Goal: Task Accomplishment & Management: Use online tool/utility

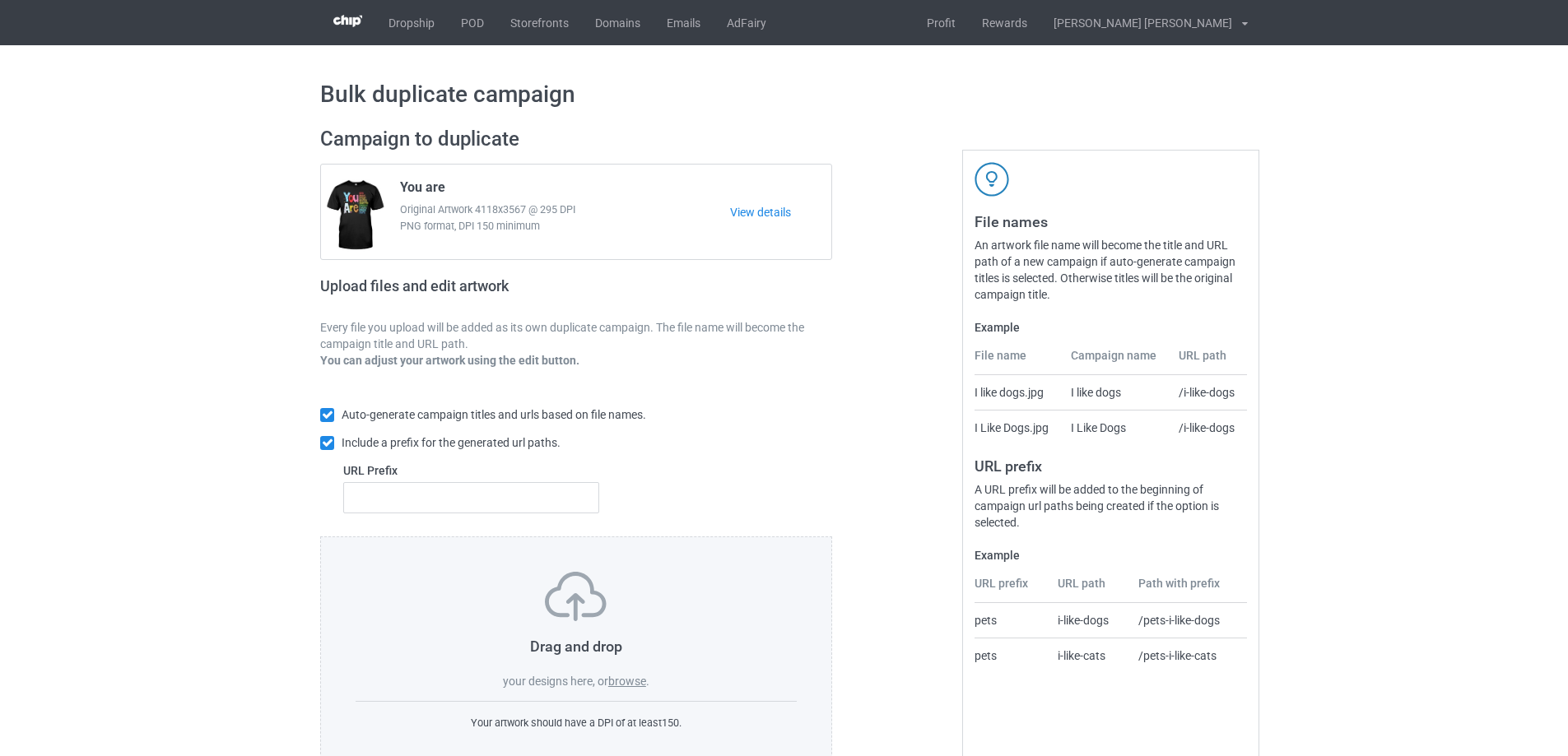
click at [635, 682] on label "browse" at bounding box center [627, 682] width 38 height 14
click at [0, 0] on input "browse" at bounding box center [0, 0] width 0 height 0
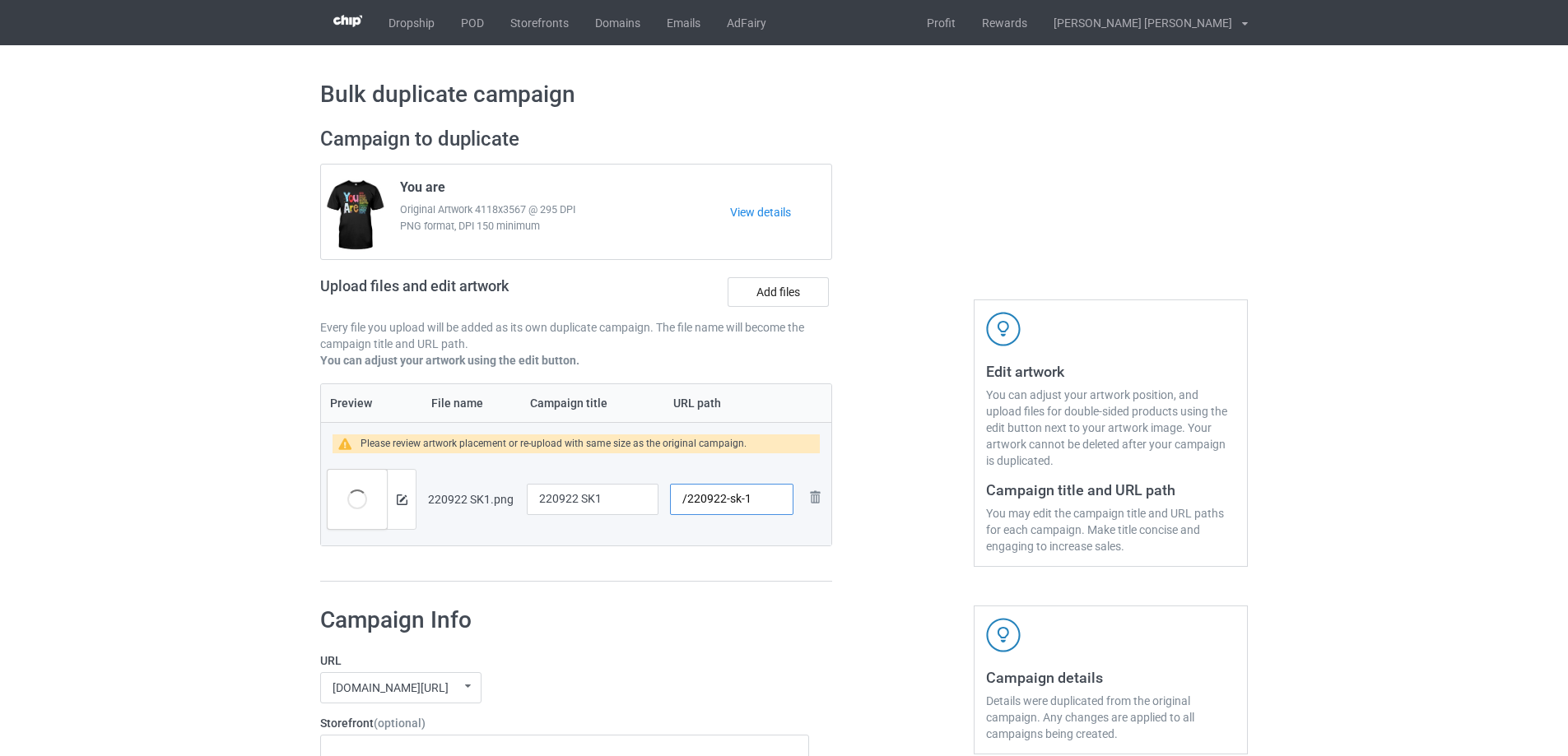
drag, startPoint x: 743, startPoint y: 499, endPoint x: 730, endPoint y: 500, distance: 13.0
click at [730, 500] on input "/220922-sk-1" at bounding box center [732, 499] width 124 height 31
type input "/220922-1"
drag, startPoint x: 619, startPoint y: 500, endPoint x: 457, endPoint y: 501, distance: 162.0
click at [457, 501] on tr "Preview and edit artwork 220922 SK1.png 220922 SK1 /220922-1 Remove file" at bounding box center [575, 499] width 510 height 92
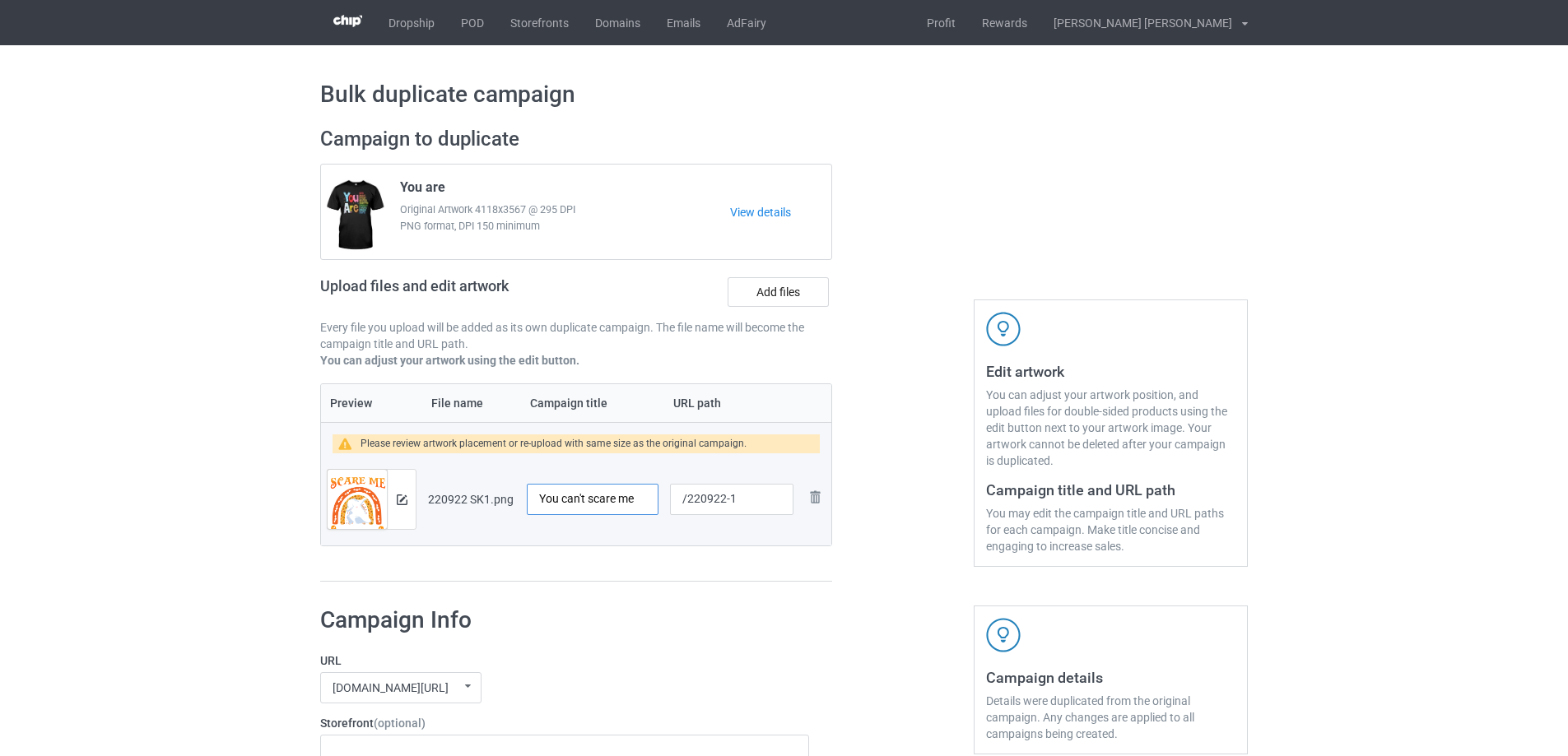
type input "You can't scare me"
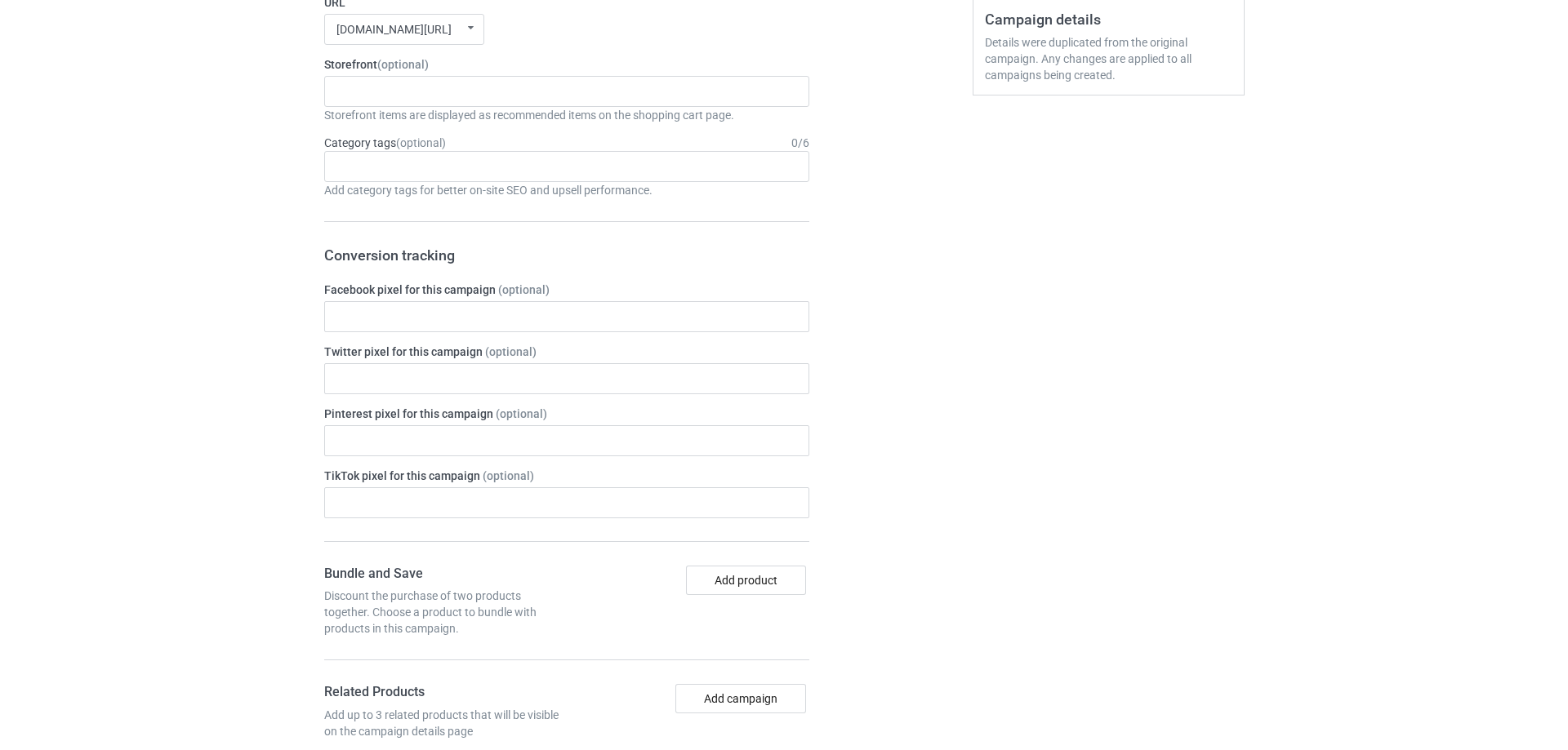
scroll to position [81, 0]
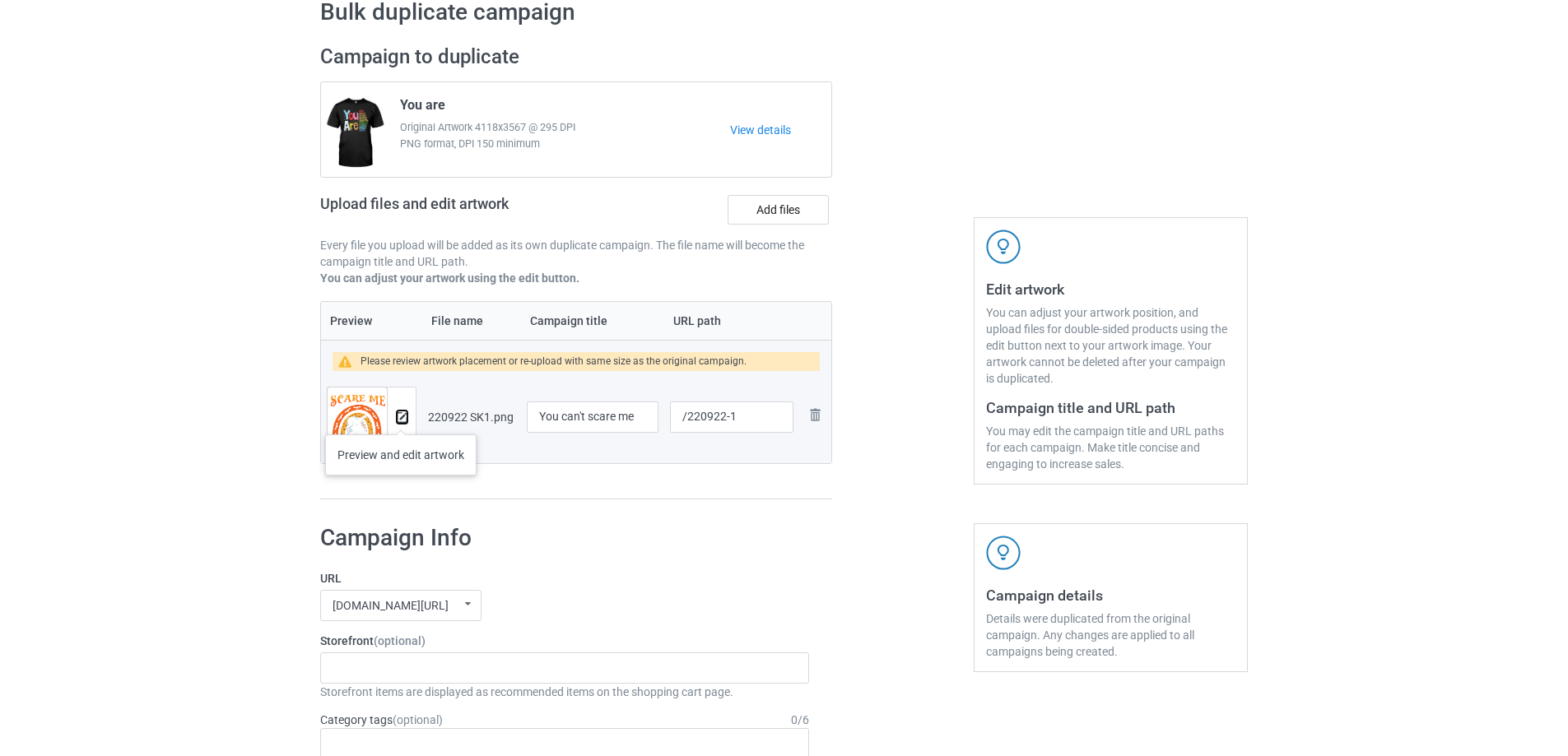
click at [401, 418] on img at bounding box center [402, 417] width 11 height 11
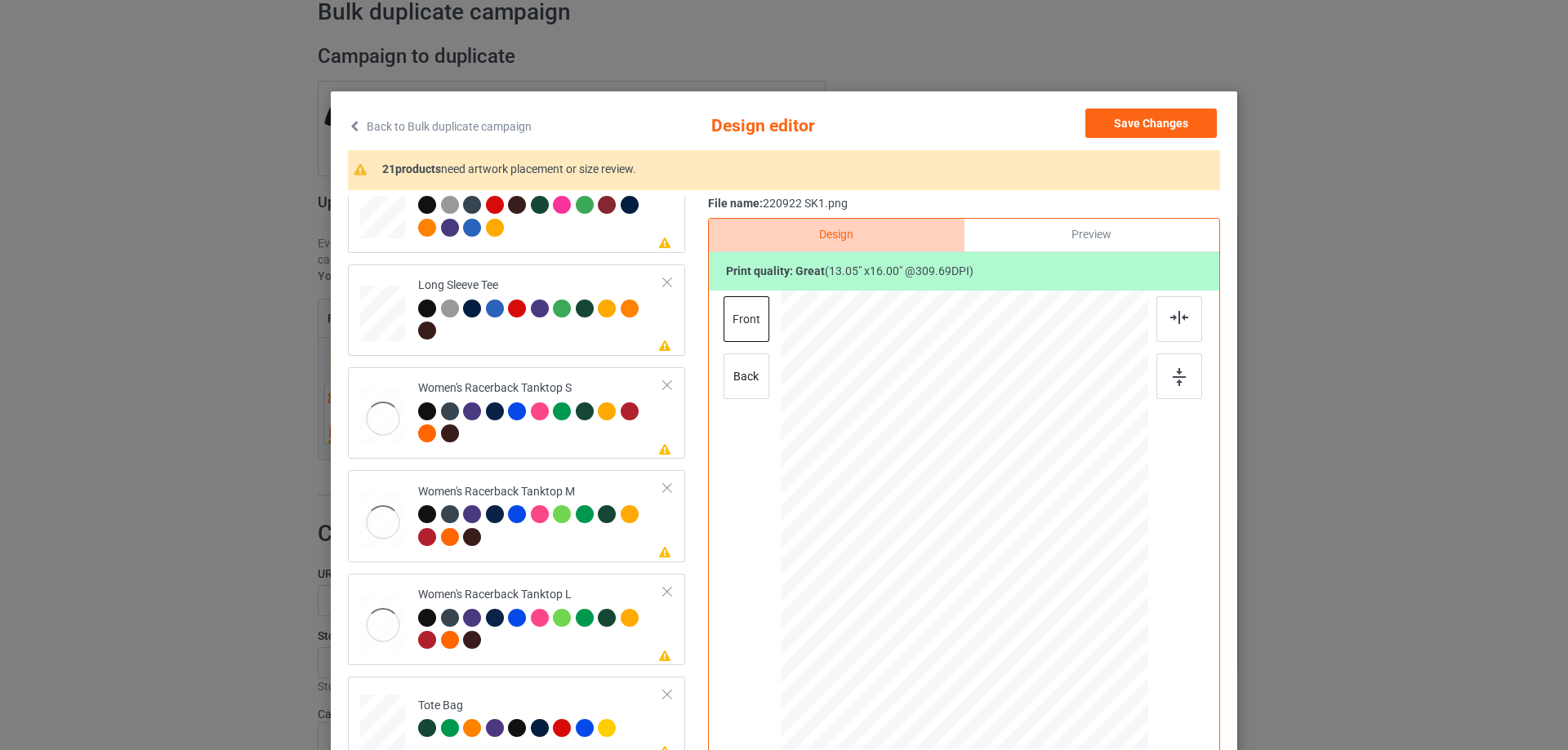
scroll to position [734, 0]
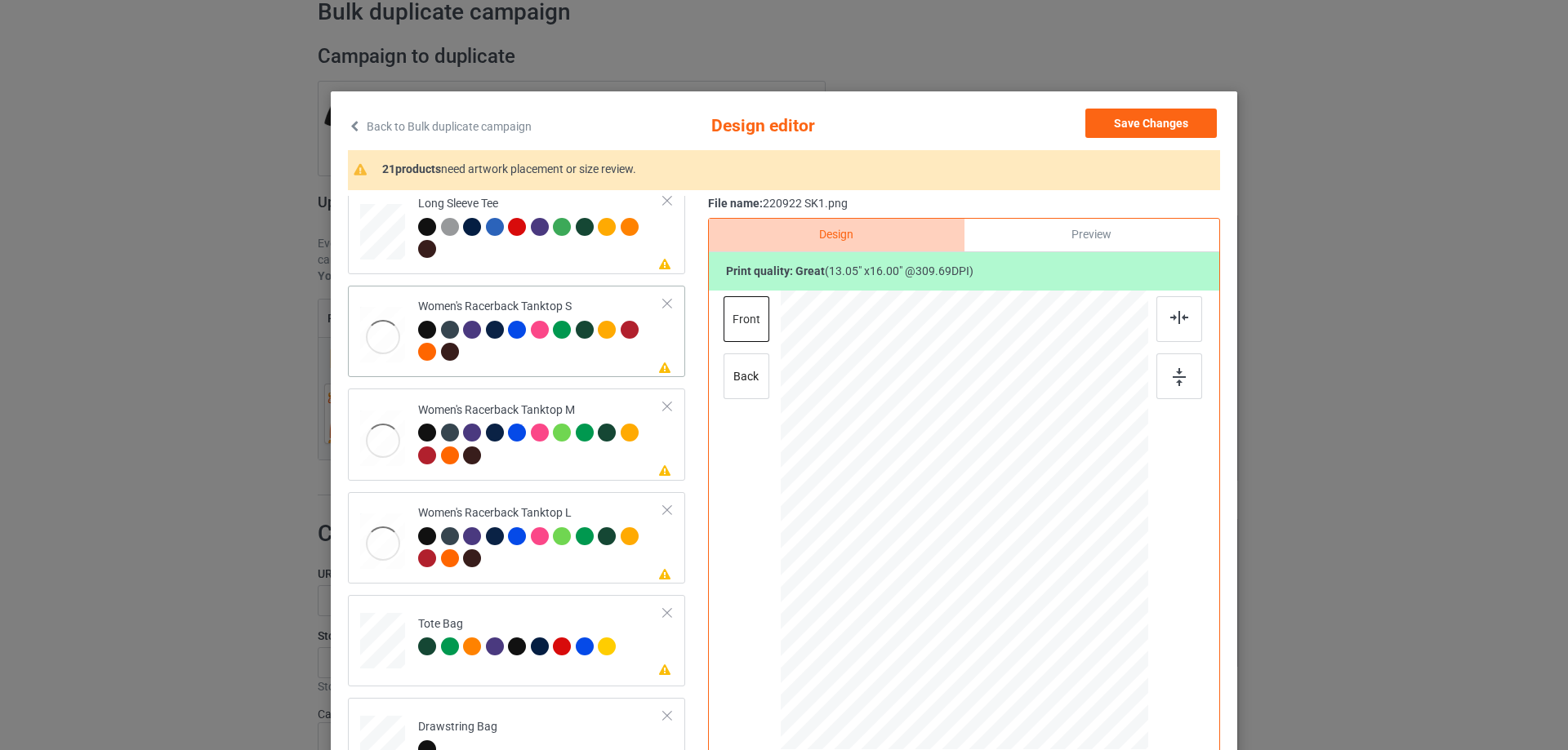
click at [384, 352] on div at bounding box center [382, 337] width 44 height 60
drag, startPoint x: 1067, startPoint y: 654, endPoint x: 1037, endPoint y: 603, distance: 59.2
click at [1037, 603] on div at bounding box center [964, 520] width 358 height 460
drag, startPoint x: 988, startPoint y: 564, endPoint x: 990, endPoint y: 573, distance: 9.2
click at [990, 573] on div at bounding box center [965, 529] width 143 height 174
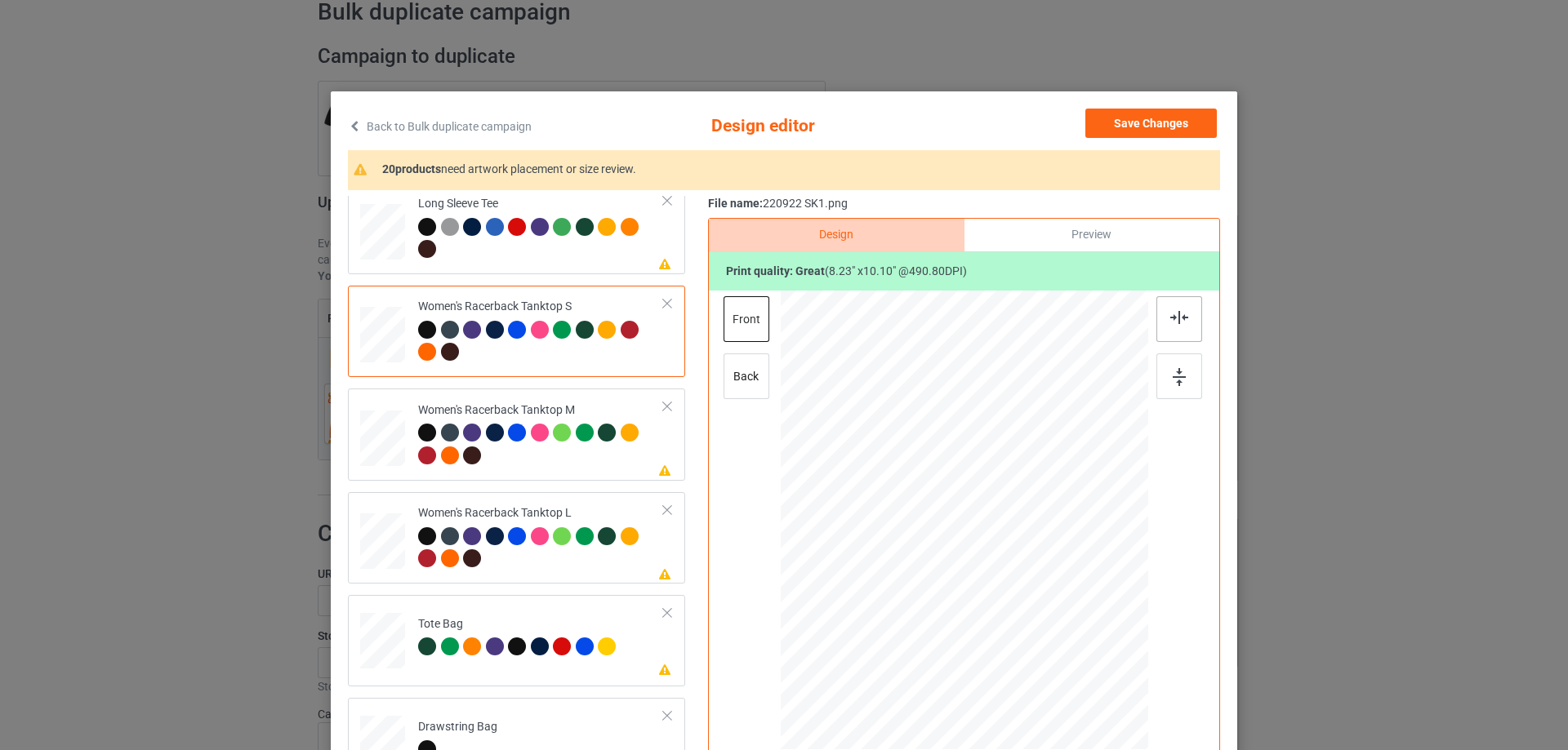
click at [1182, 319] on img at bounding box center [1179, 318] width 18 height 13
click at [380, 440] on div at bounding box center [382, 438] width 44 height 56
click at [1037, 555] on div at bounding box center [964, 522] width 425 height 463
drag, startPoint x: 1068, startPoint y: 655, endPoint x: 1047, endPoint y: 616, distance: 44.3
click at [1047, 616] on div at bounding box center [1046, 621] width 14 height 14
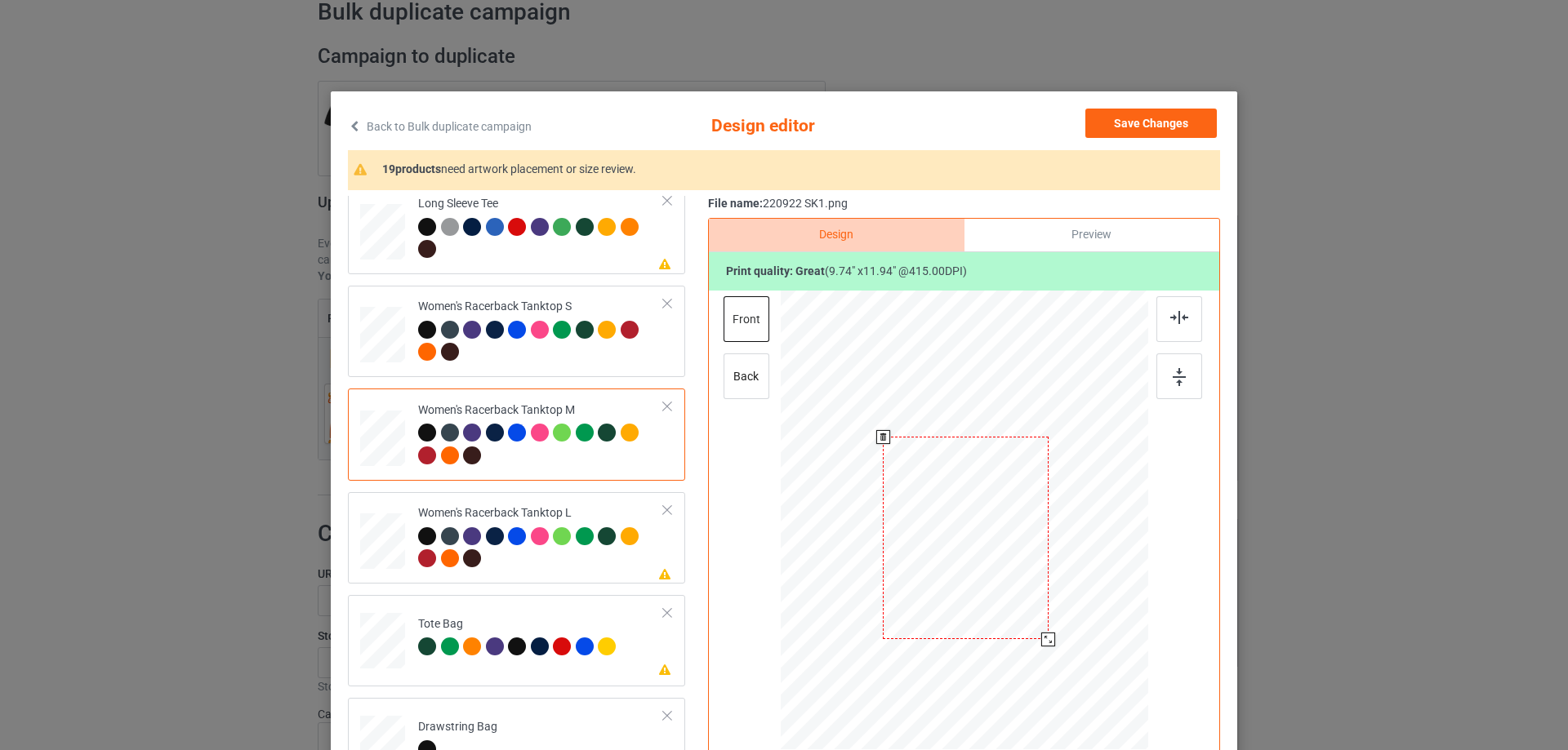
drag, startPoint x: 998, startPoint y: 554, endPoint x: 1000, endPoint y: 572, distance: 18.1
click at [1000, 572] on div at bounding box center [964, 537] width 165 height 202
click at [1182, 313] on img at bounding box center [1179, 318] width 18 height 13
click at [367, 541] on div at bounding box center [382, 542] width 44 height 54
drag, startPoint x: 1068, startPoint y: 657, endPoint x: 1058, endPoint y: 617, distance: 41.2
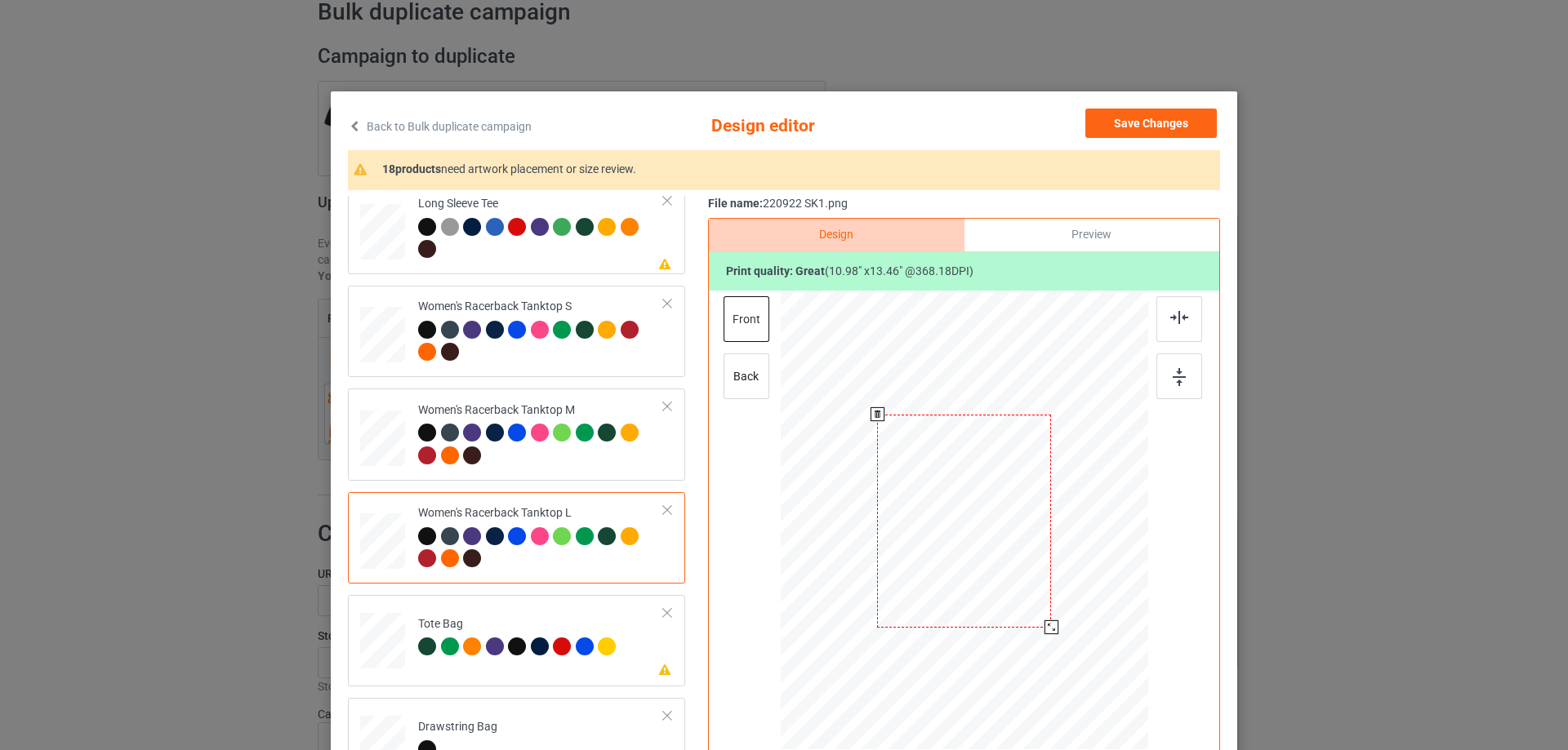
click at [1058, 617] on div at bounding box center [964, 521] width 368 height 438
drag, startPoint x: 970, startPoint y: 561, endPoint x: 973, endPoint y: 591, distance: 30.1
click at [973, 591] on div at bounding box center [967, 551] width 174 height 213
click at [1169, 326] on div at bounding box center [1179, 319] width 45 height 45
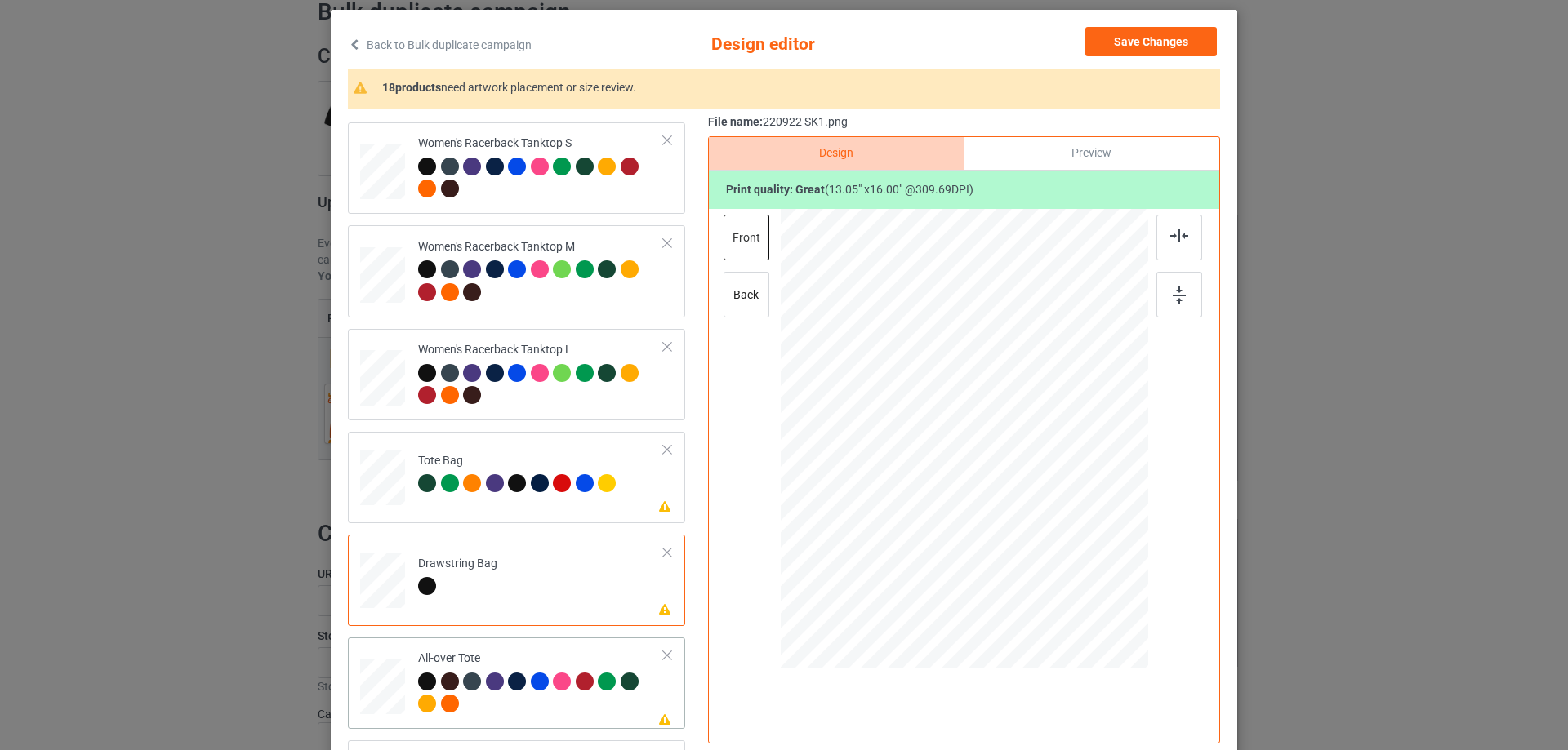
scroll to position [898, 0]
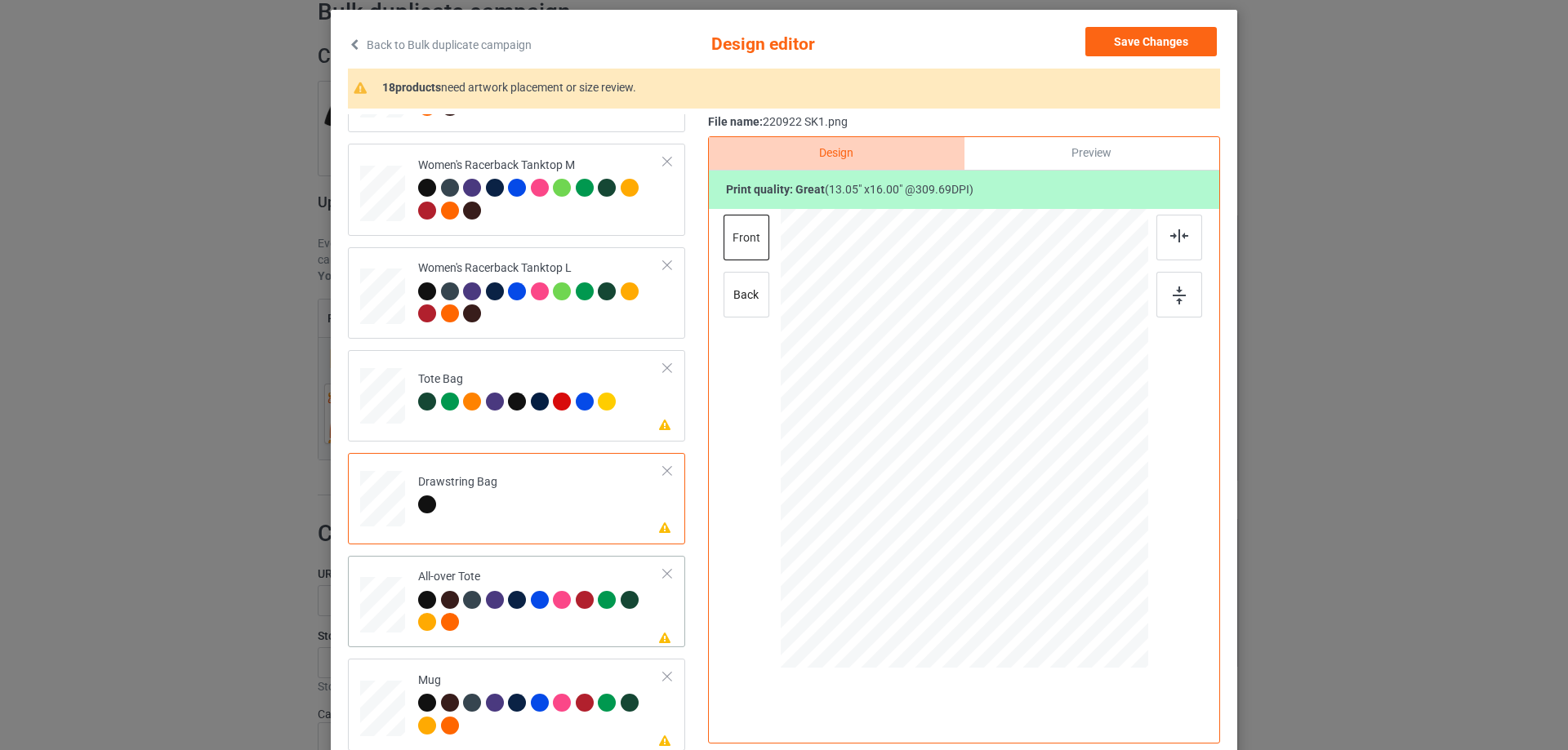
click at [398, 607] on div at bounding box center [382, 605] width 44 height 44
click at [1069, 579] on div at bounding box center [1075, 576] width 14 height 14
click at [1028, 547] on div at bounding box center [964, 436] width 224 height 275
click at [1184, 237] on div at bounding box center [1179, 237] width 45 height 45
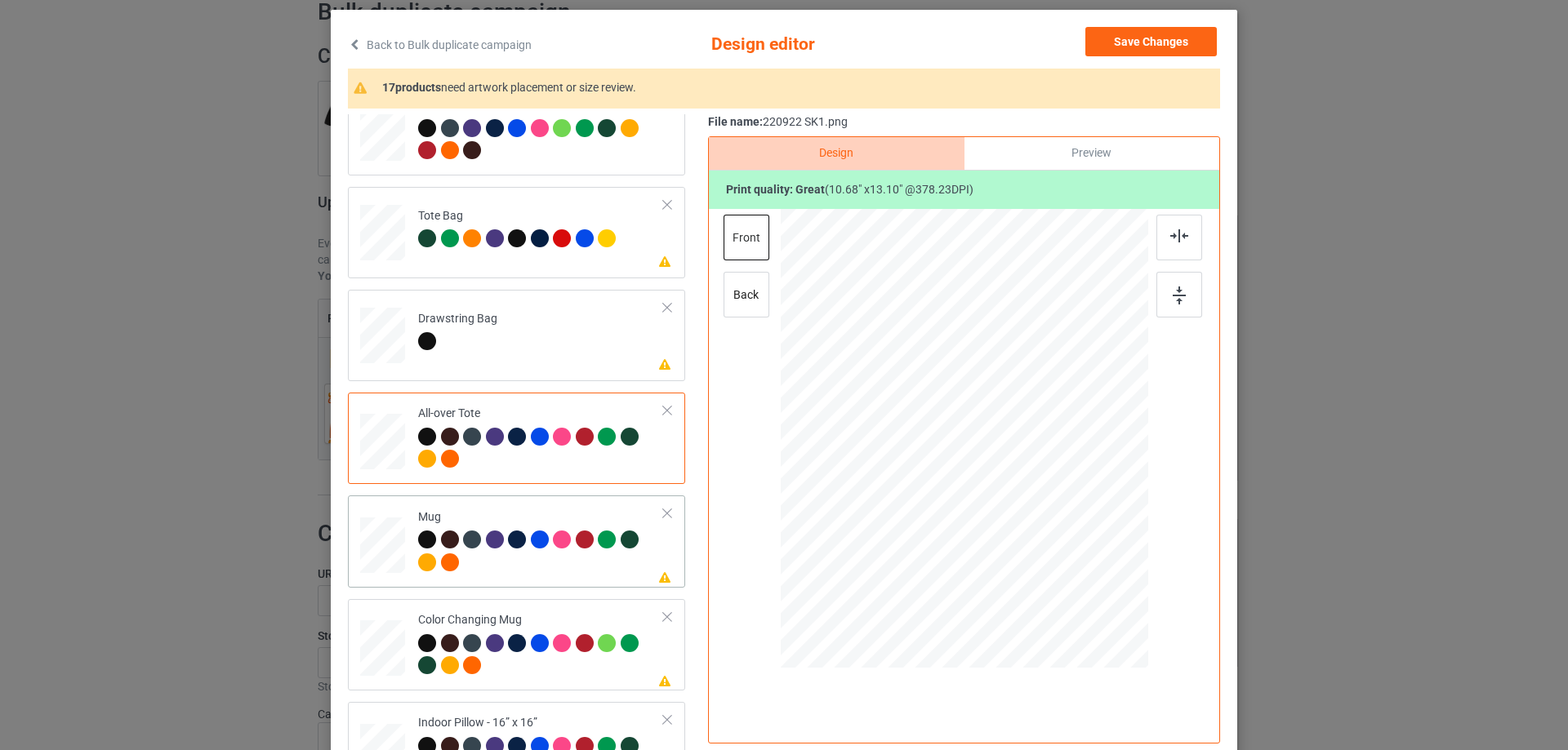
click at [384, 551] on div at bounding box center [382, 545] width 44 height 18
click at [962, 456] on div at bounding box center [964, 440] width 425 height 463
drag, startPoint x: 1065, startPoint y: 576, endPoint x: 1035, endPoint y: 491, distance: 90.1
click at [1035, 491] on div at bounding box center [964, 438] width 368 height 153
drag, startPoint x: 980, startPoint y: 464, endPoint x: 1081, endPoint y: 464, distance: 101.0
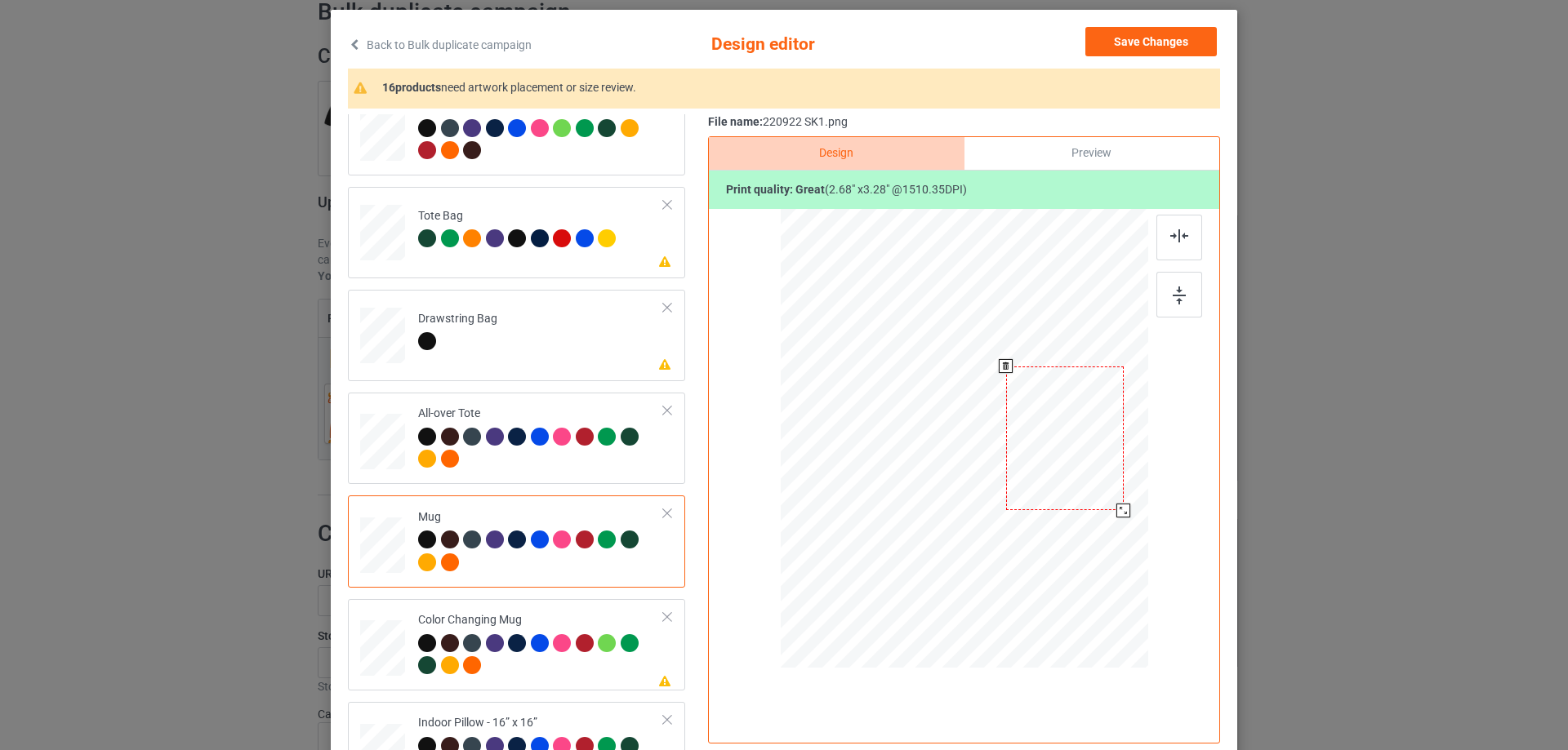
click at [1081, 464] on div at bounding box center [1064, 439] width 118 height 144
click at [1179, 298] on img at bounding box center [1179, 294] width 13 height 18
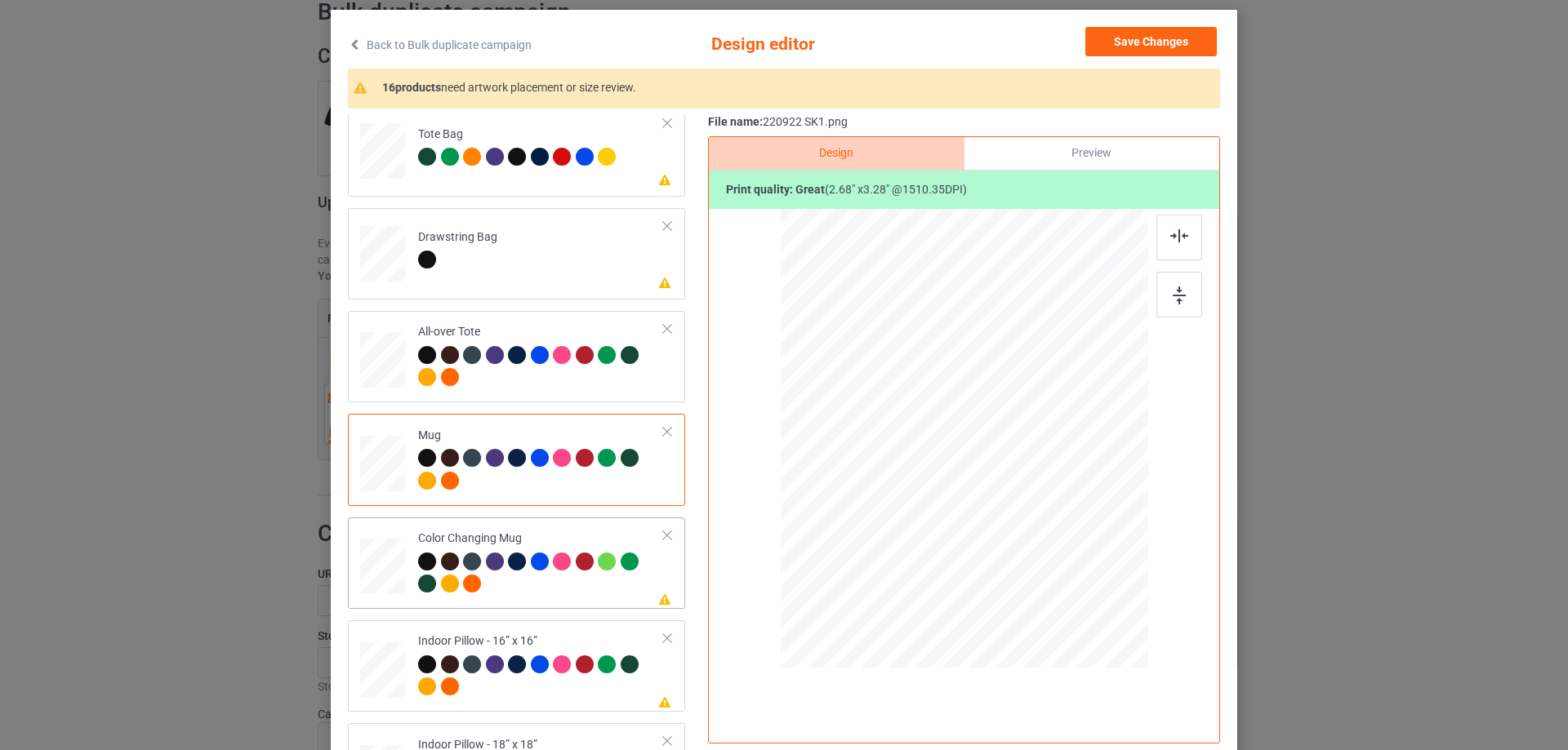
drag, startPoint x: 396, startPoint y: 563, endPoint x: 403, endPoint y: 569, distance: 9.2
click at [396, 564] on div at bounding box center [382, 566] width 44 height 18
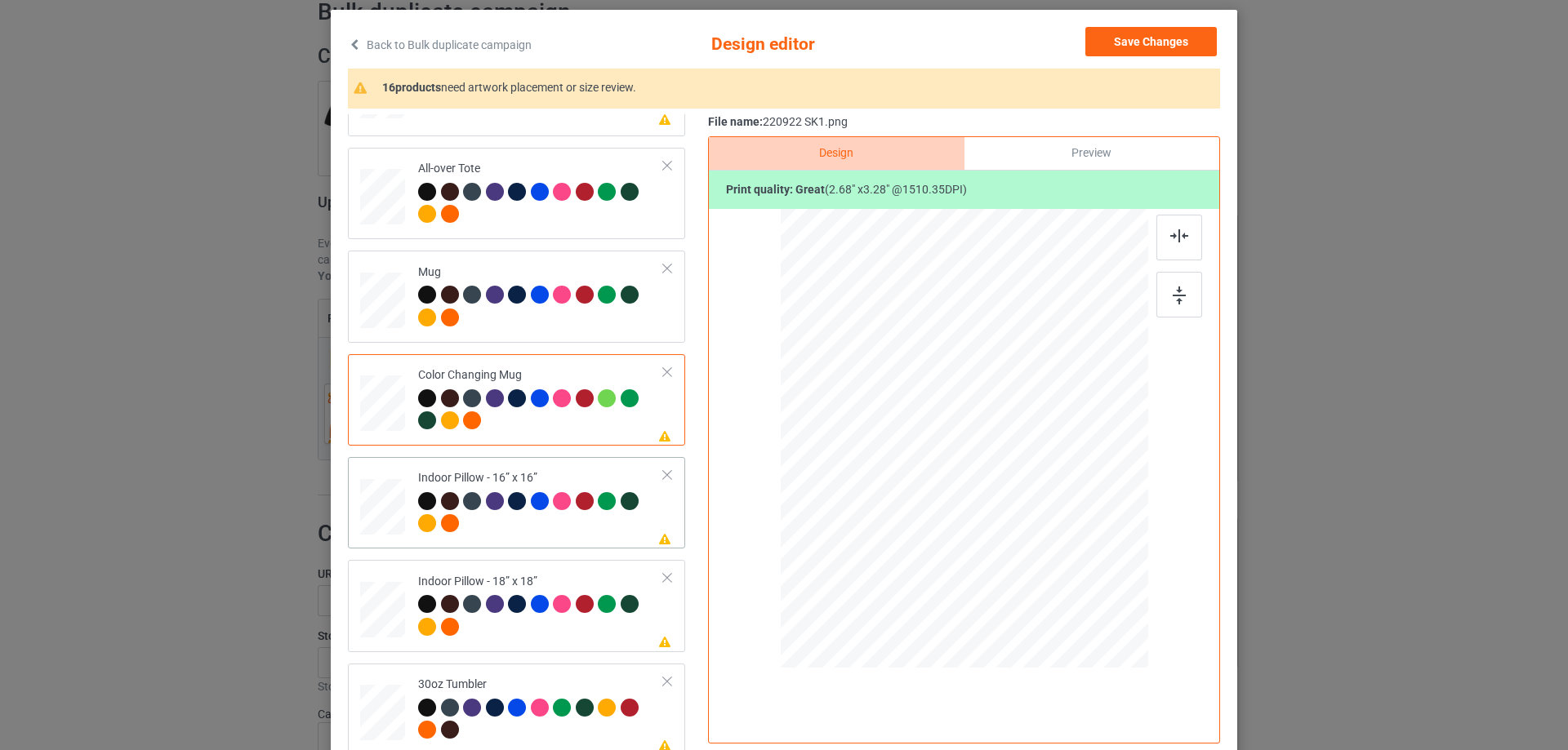
click at [389, 513] on div at bounding box center [382, 506] width 44 height 44
drag, startPoint x: 1068, startPoint y: 577, endPoint x: 1063, endPoint y: 561, distance: 16.8
click at [1063, 561] on div at bounding box center [1064, 561] width 14 height 14
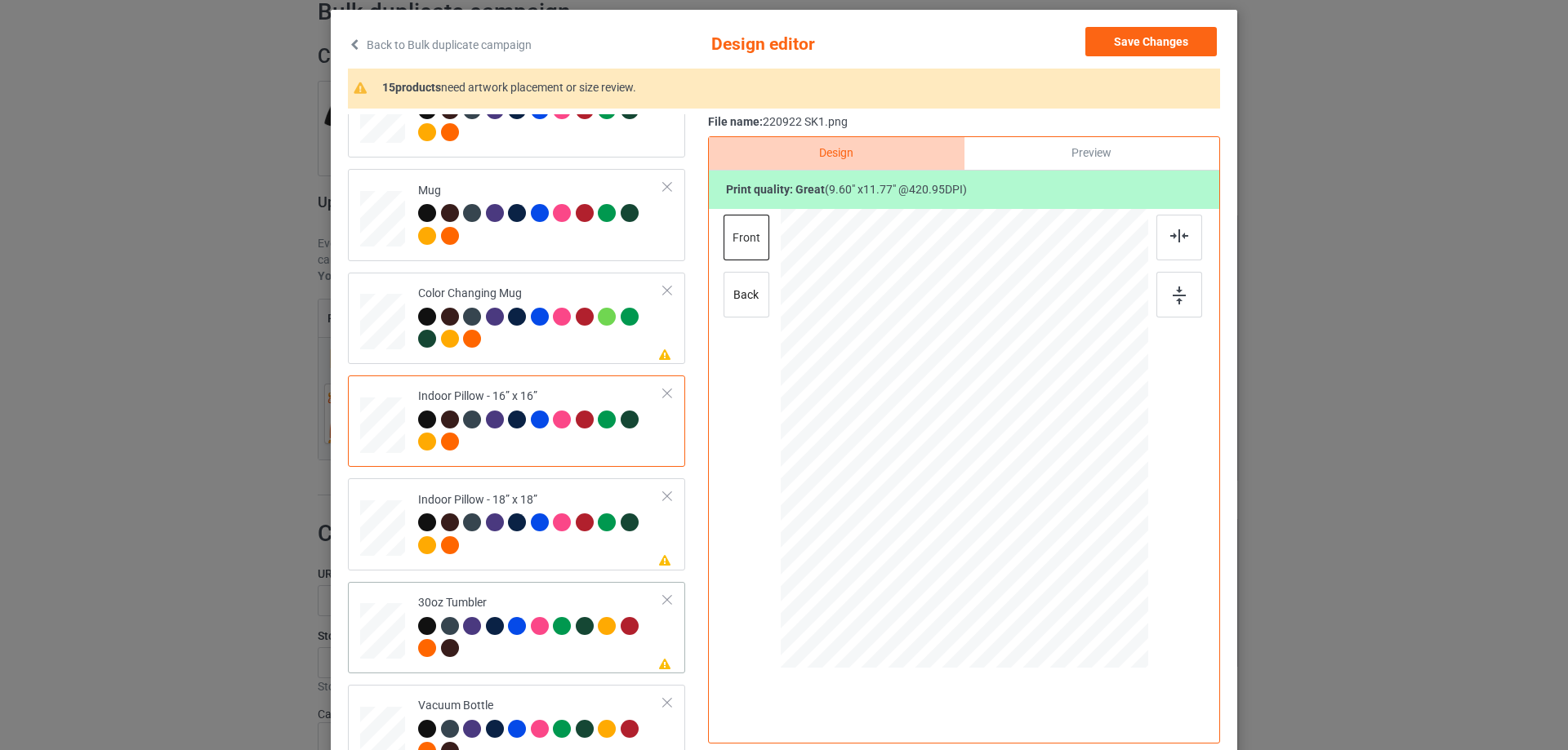
scroll to position [1469, 0]
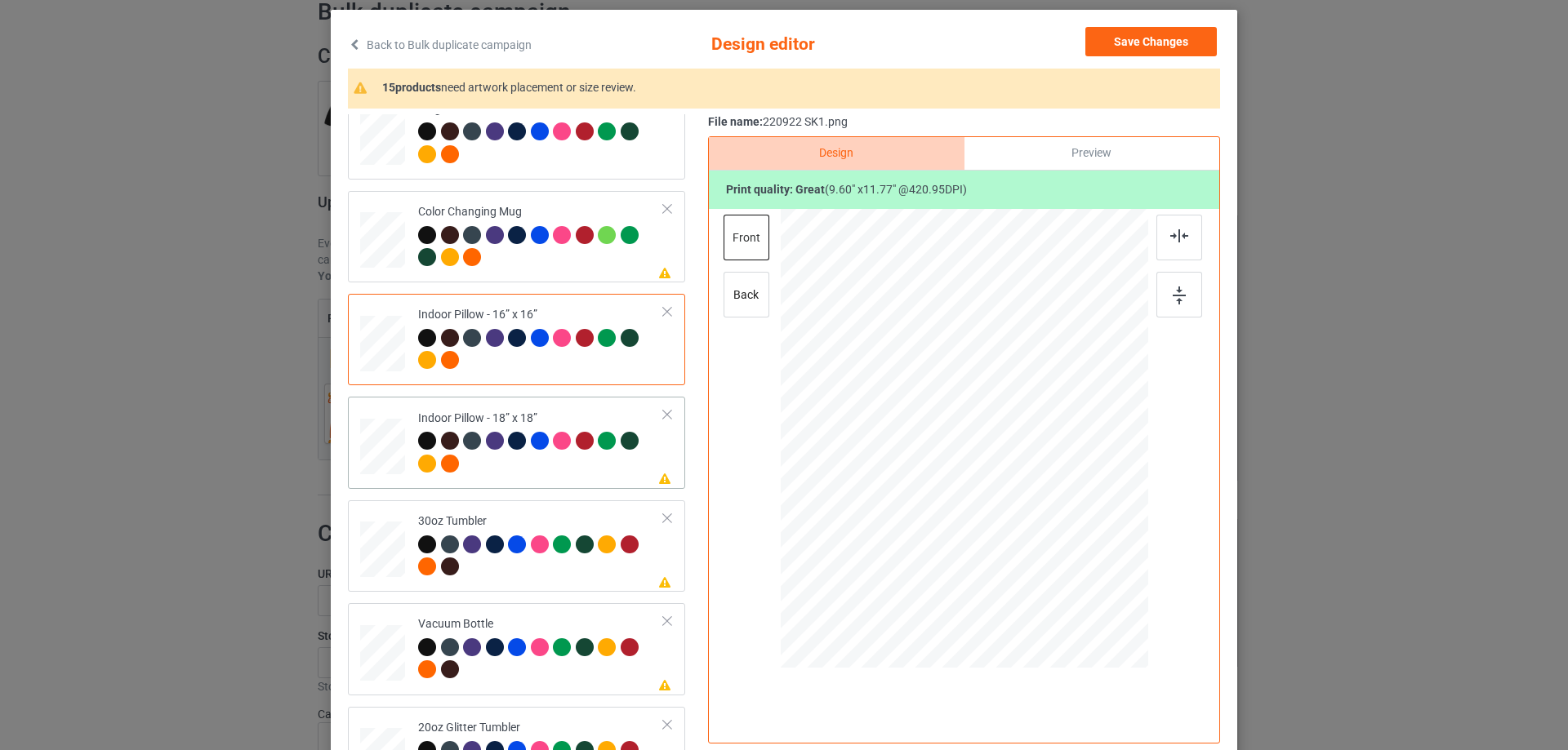
click at [366, 451] on div at bounding box center [382, 446] width 44 height 44
drag, startPoint x: 1069, startPoint y: 576, endPoint x: 636, endPoint y: 522, distance: 436.4
click at [1064, 565] on div at bounding box center [1067, 565] width 14 height 14
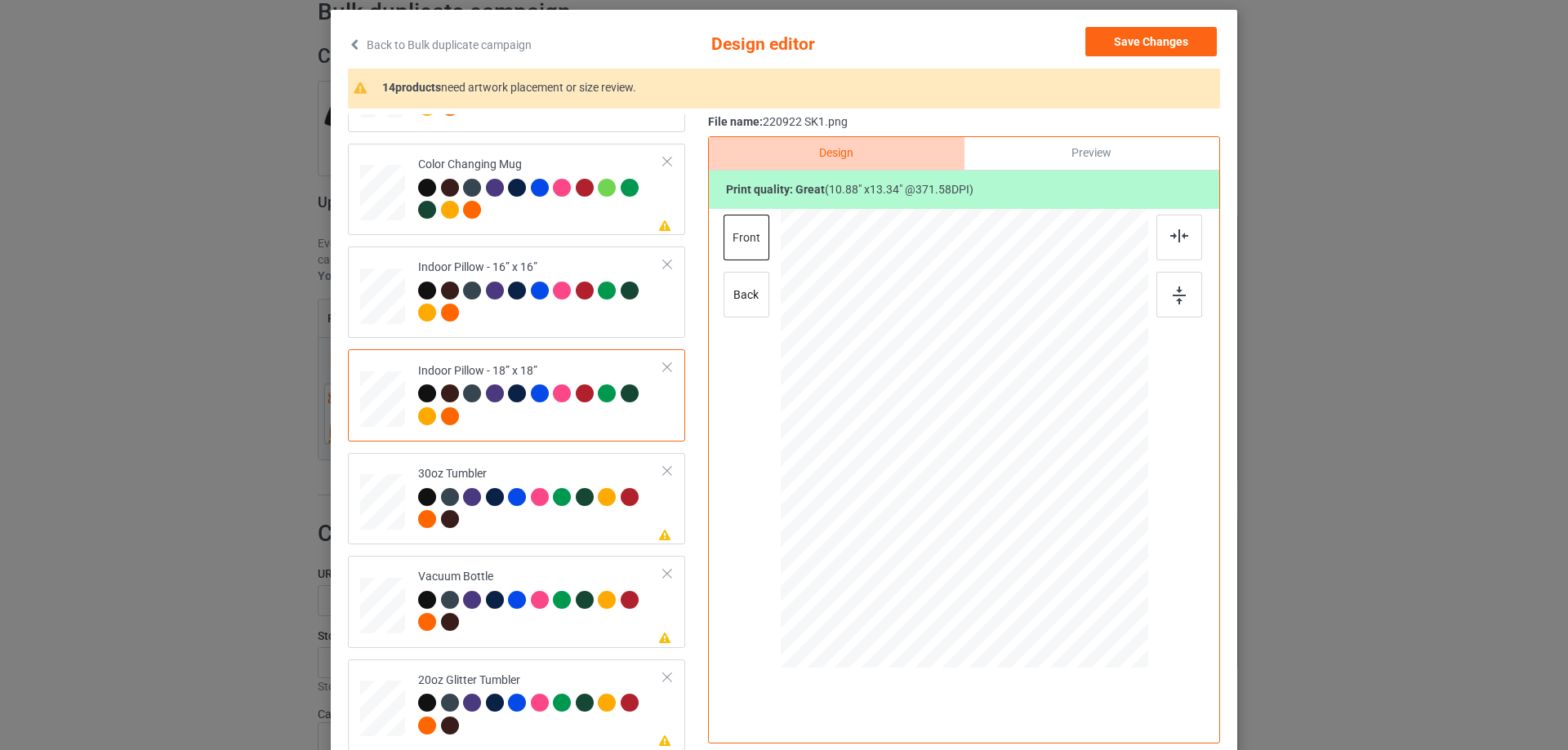
scroll to position [164, 0]
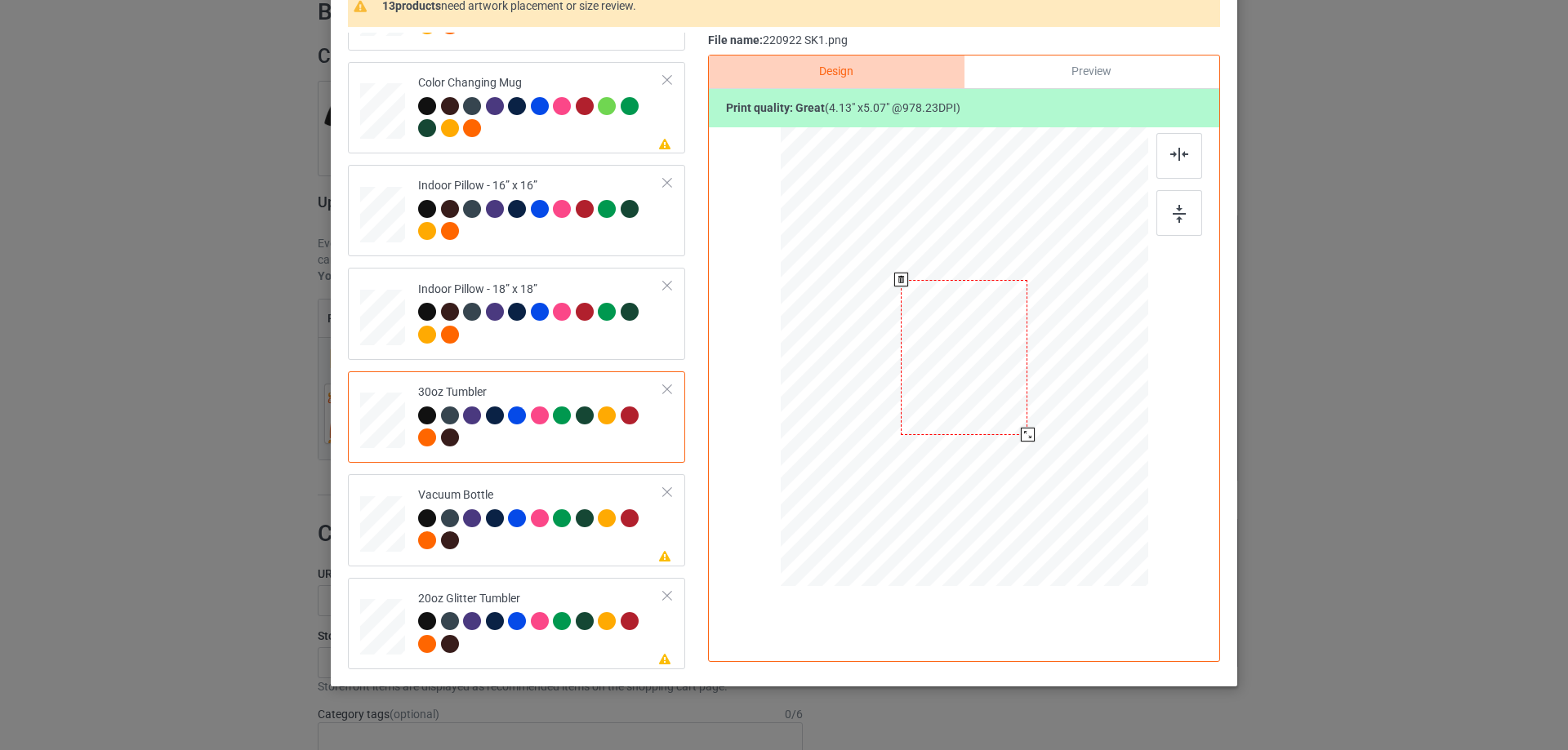
drag, startPoint x: 1067, startPoint y: 492, endPoint x: 1022, endPoint y: 437, distance: 71.1
click at [1022, 437] on div at bounding box center [1027, 435] width 14 height 14
drag, startPoint x: 927, startPoint y: 410, endPoint x: 914, endPoint y: 410, distance: 13.0
click at [914, 410] on div at bounding box center [876, 357] width 127 height 155
drag, startPoint x: 933, startPoint y: 436, endPoint x: 930, endPoint y: 429, distance: 7.6
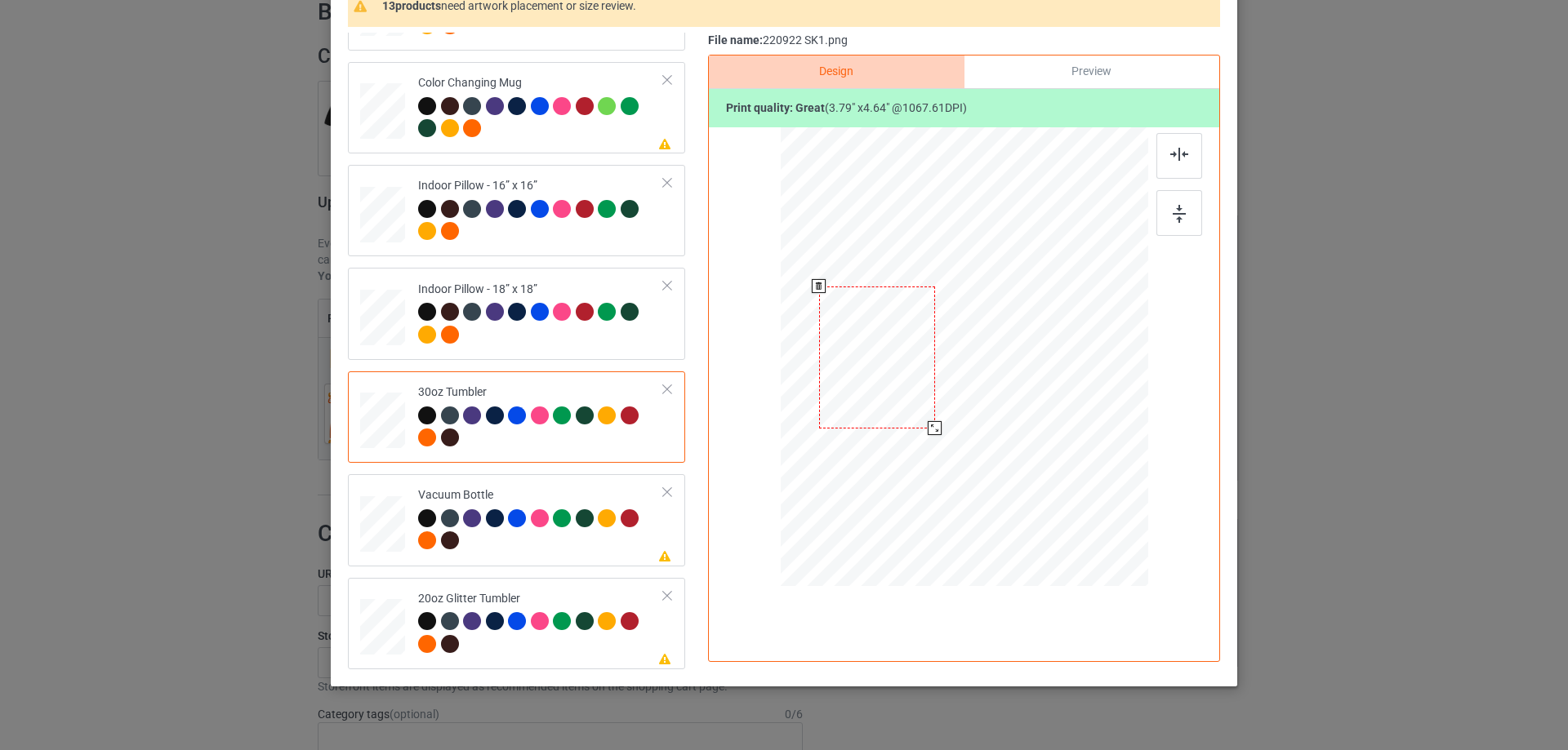
click at [930, 429] on div at bounding box center [934, 428] width 14 height 14
click at [909, 402] on div at bounding box center [877, 357] width 116 height 142
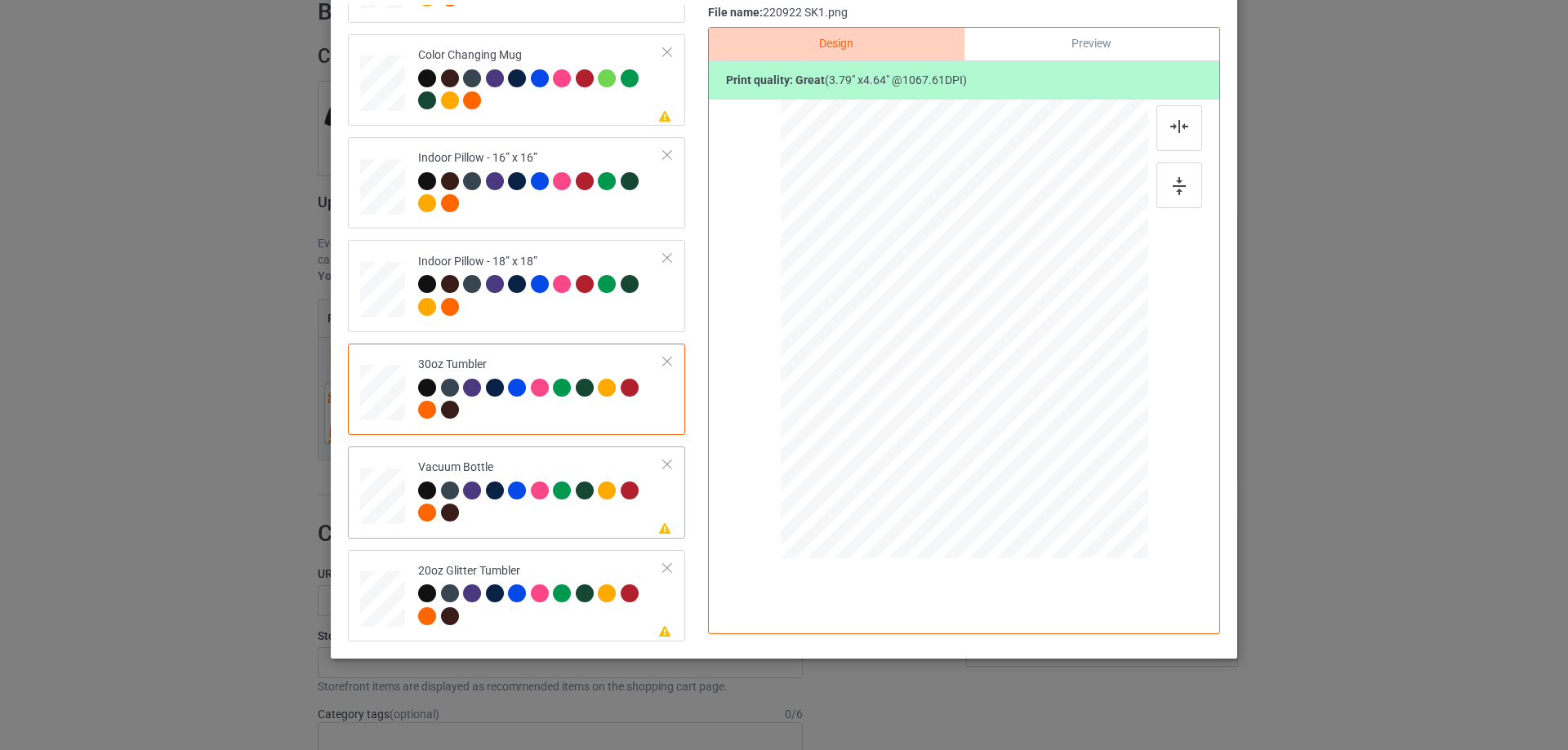
click at [380, 497] on div at bounding box center [383, 496] width 44 height 23
drag, startPoint x: 1062, startPoint y: 459, endPoint x: 1021, endPoint y: 394, distance: 76.9
click at [1021, 394] on div at bounding box center [1022, 399] width 14 height 14
drag, startPoint x: 944, startPoint y: 367, endPoint x: 912, endPoint y: 369, distance: 32.1
click at [912, 369] on div at bounding box center [877, 327] width 115 height 141
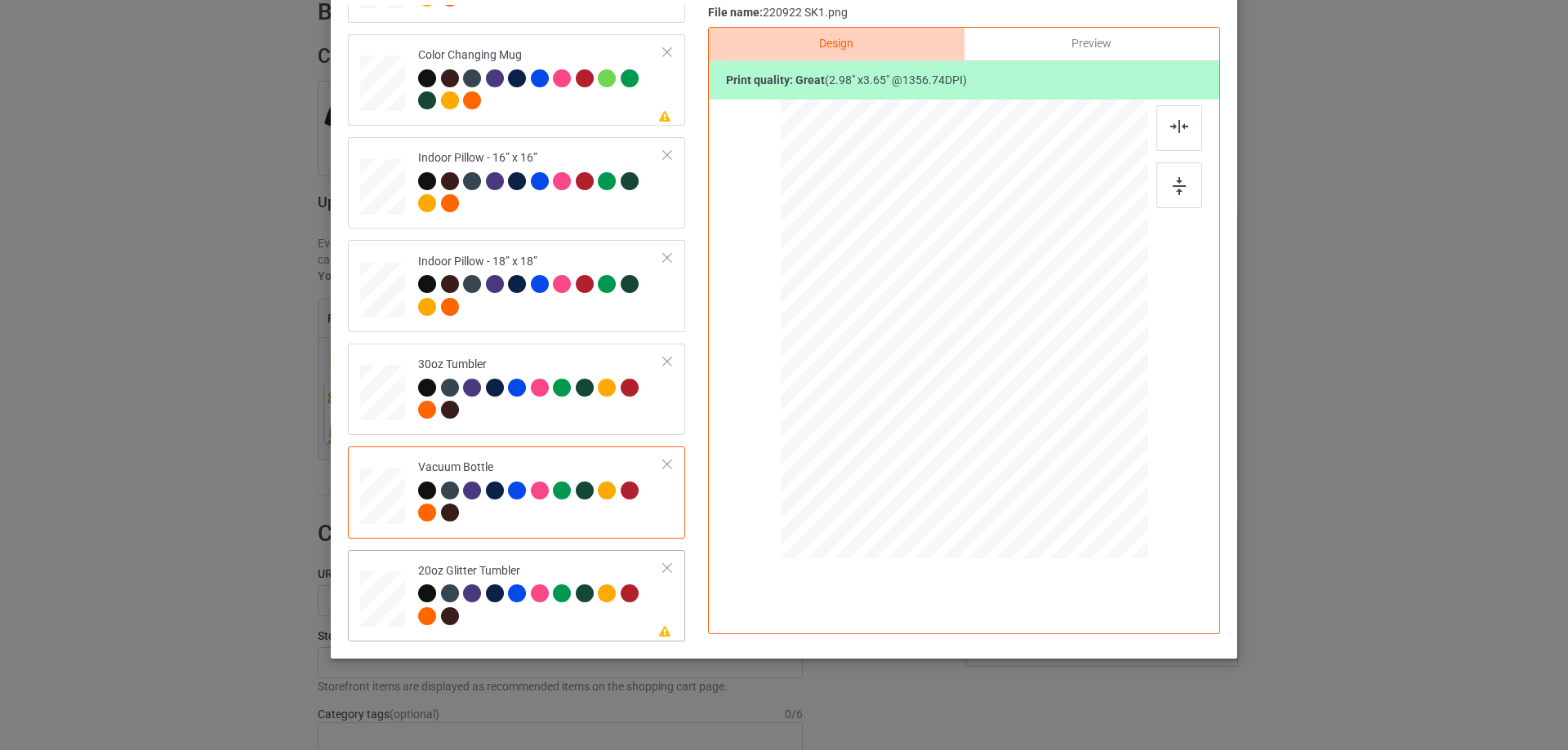
click at [391, 605] on div at bounding box center [383, 599] width 43 height 36
drag, startPoint x: 1063, startPoint y: 458, endPoint x: 1018, endPoint y: 409, distance: 66.5
click at [1020, 409] on div at bounding box center [1027, 406] width 14 height 14
drag, startPoint x: 899, startPoint y: 363, endPoint x: 896, endPoint y: 344, distance: 19.2
click at [896, 344] on div at bounding box center [881, 299] width 126 height 154
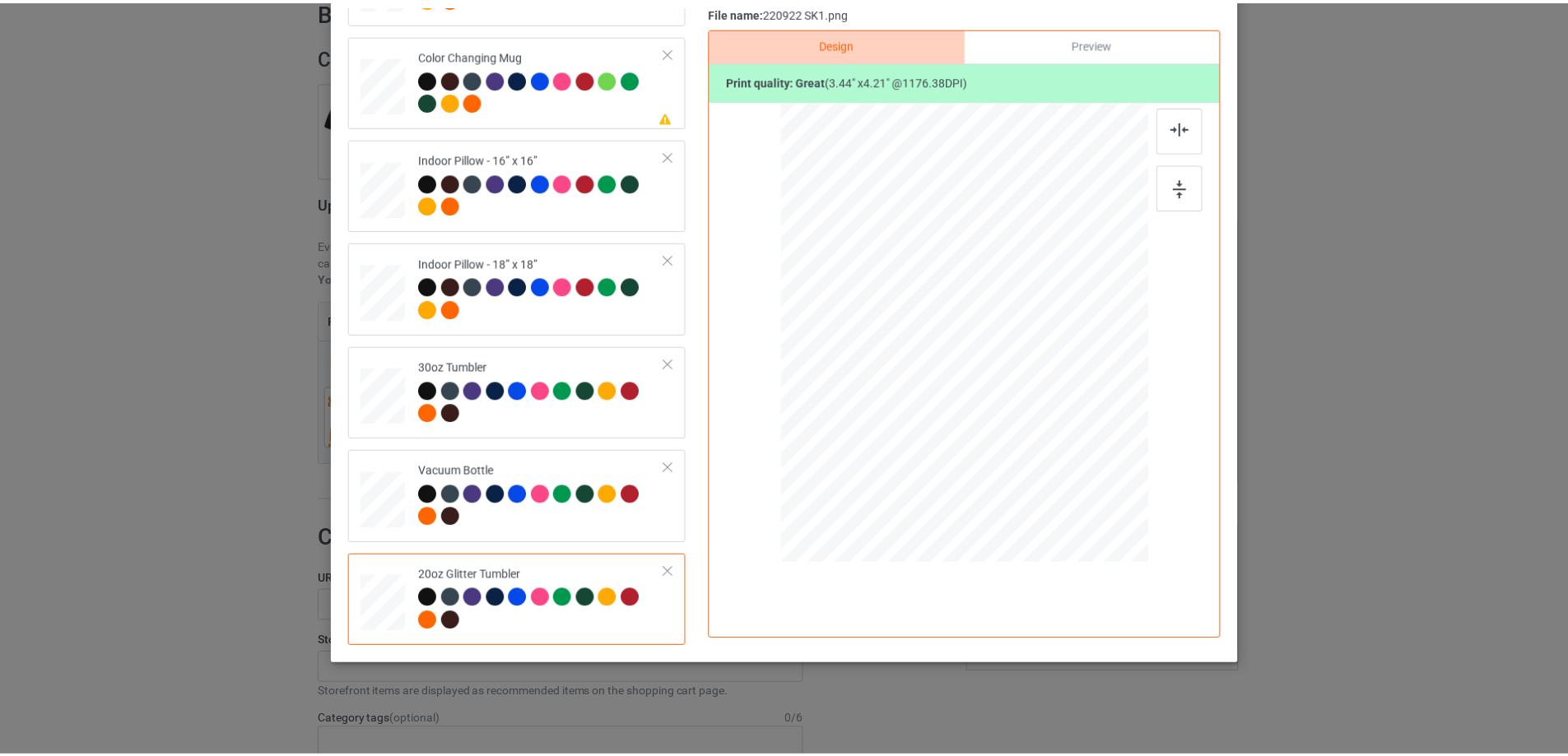
scroll to position [111, 0]
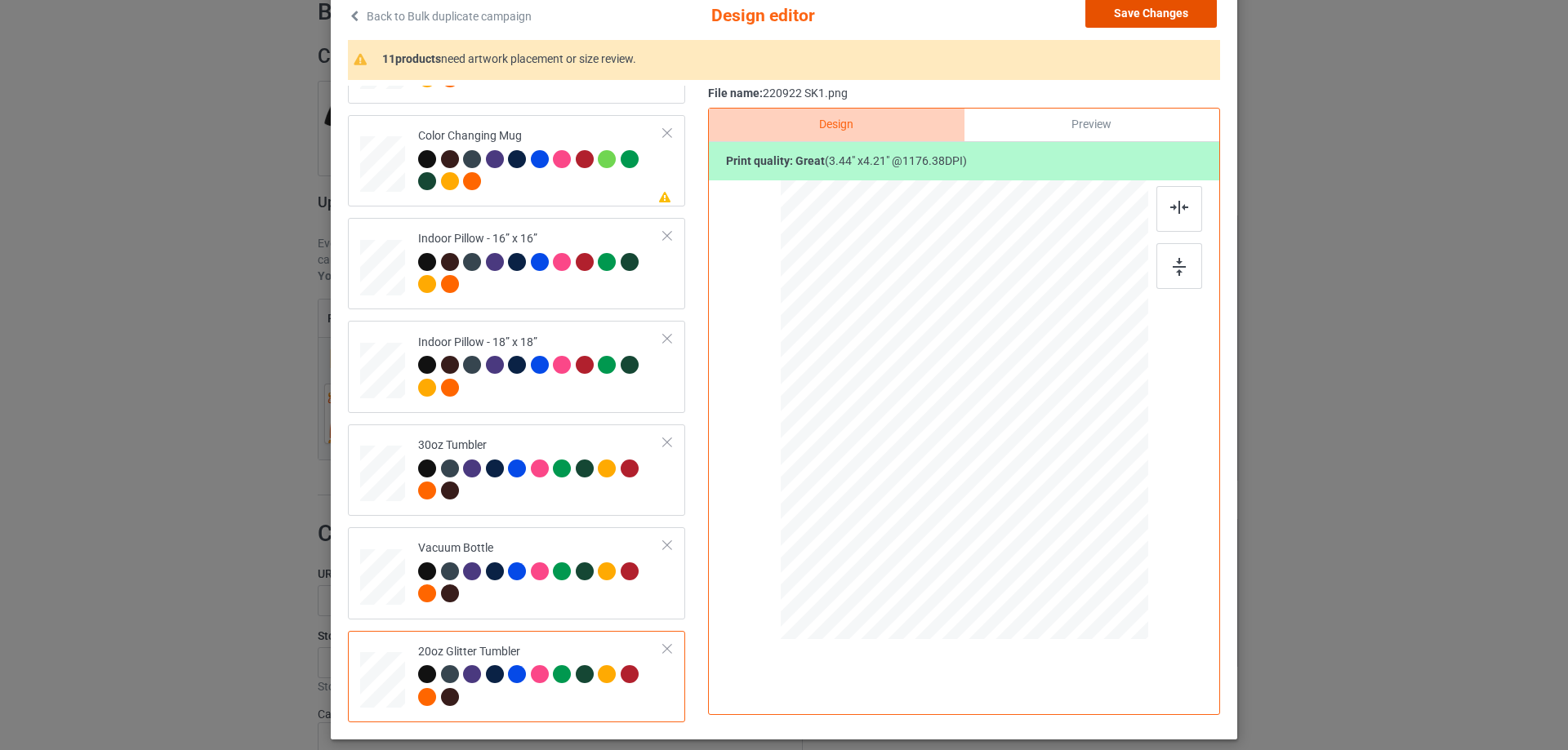
click at [1162, 14] on button "Save Changes" at bounding box center [1151, 13] width 132 height 29
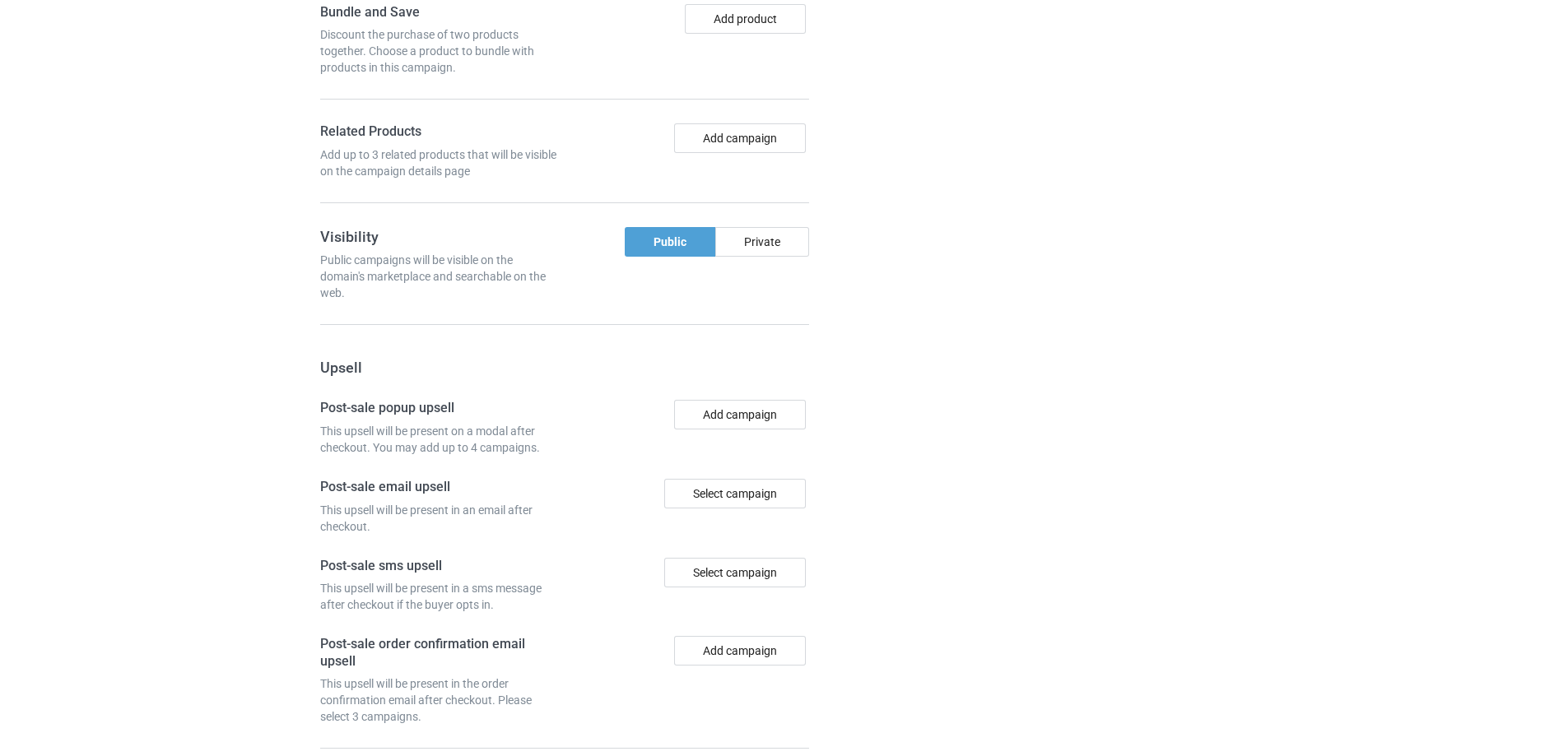
scroll to position [1371, 0]
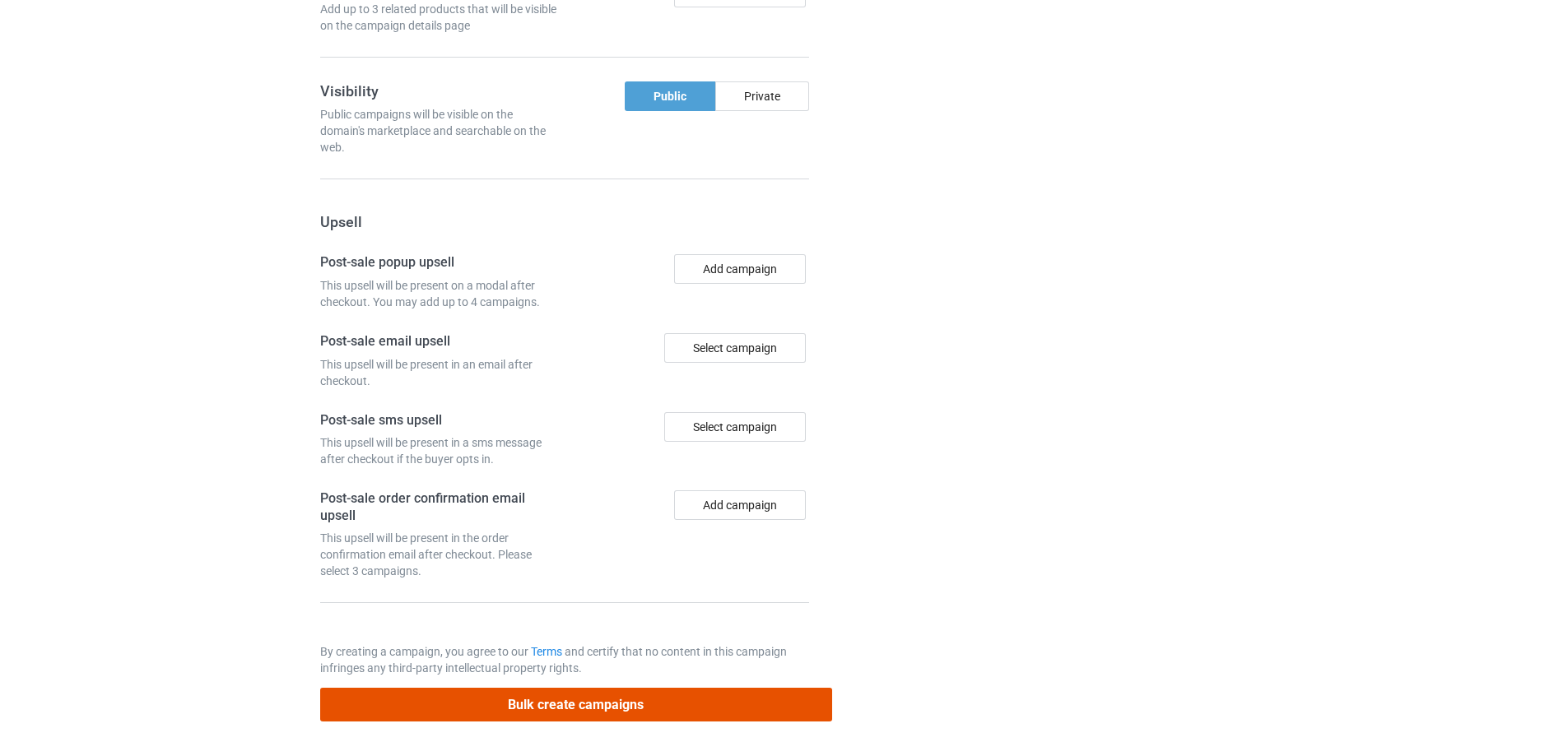
click at [674, 708] on button "Bulk create campaigns" at bounding box center [575, 704] width 512 height 34
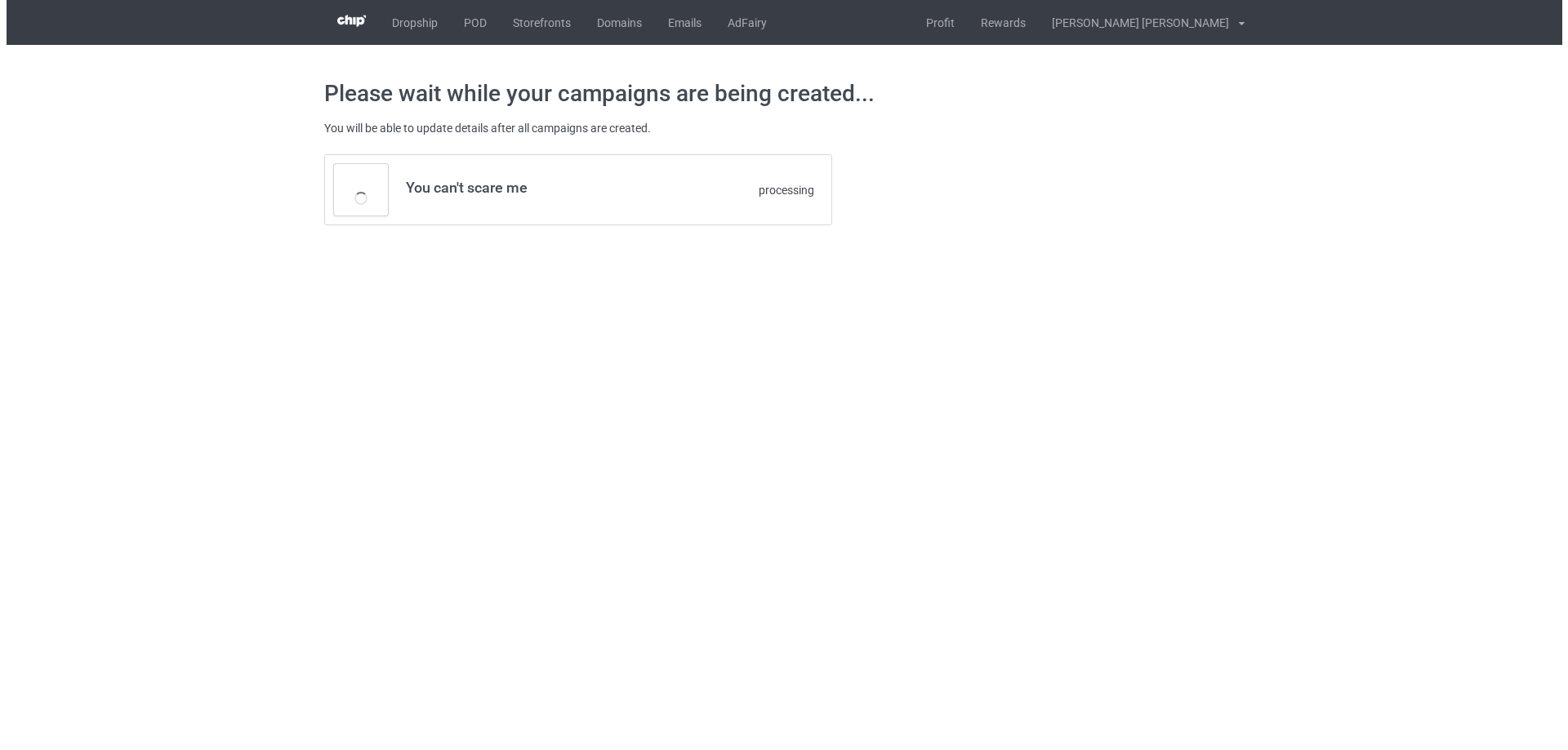
scroll to position [0, 0]
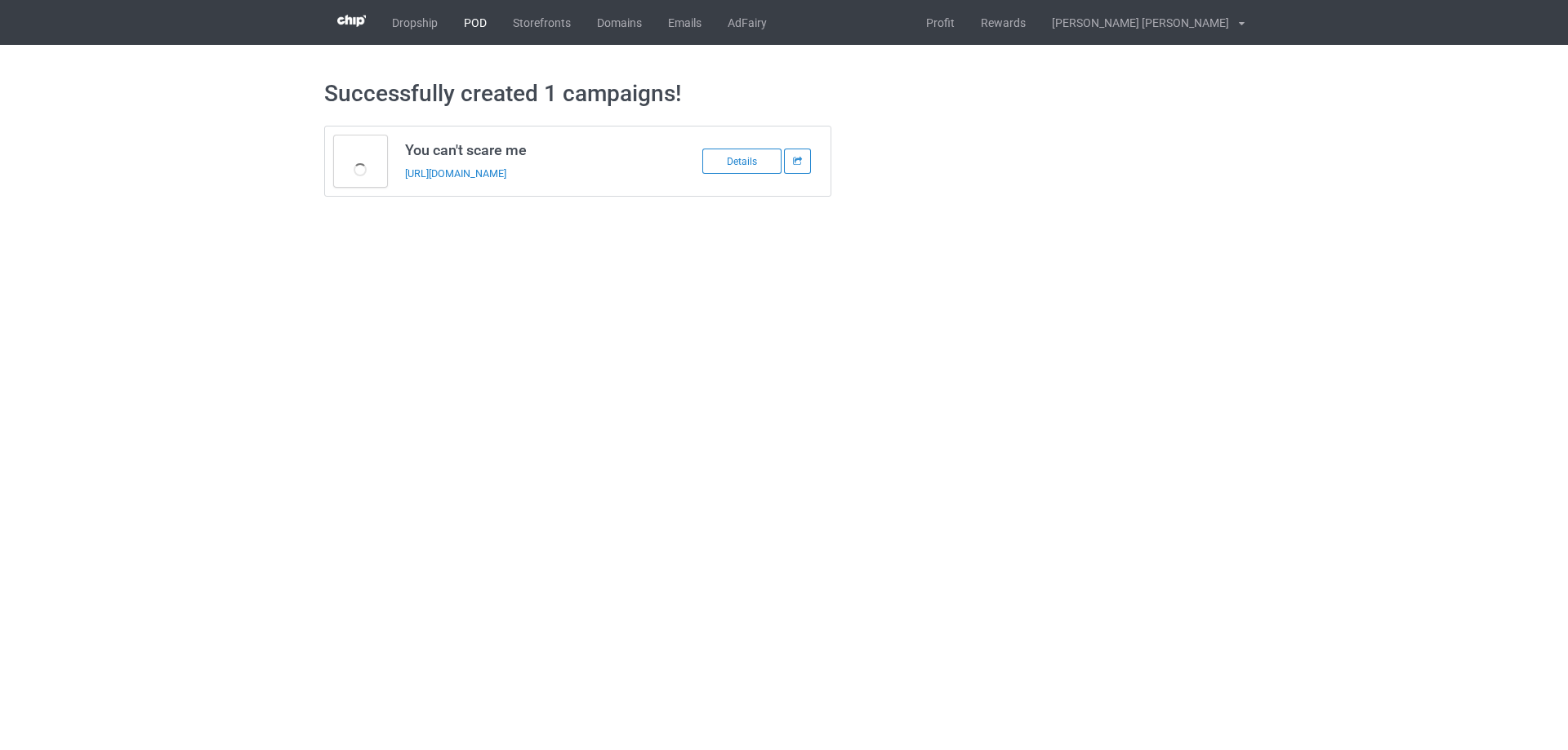
click at [476, 25] on link "POD" at bounding box center [475, 22] width 49 height 44
